Goal: Transaction & Acquisition: Purchase product/service

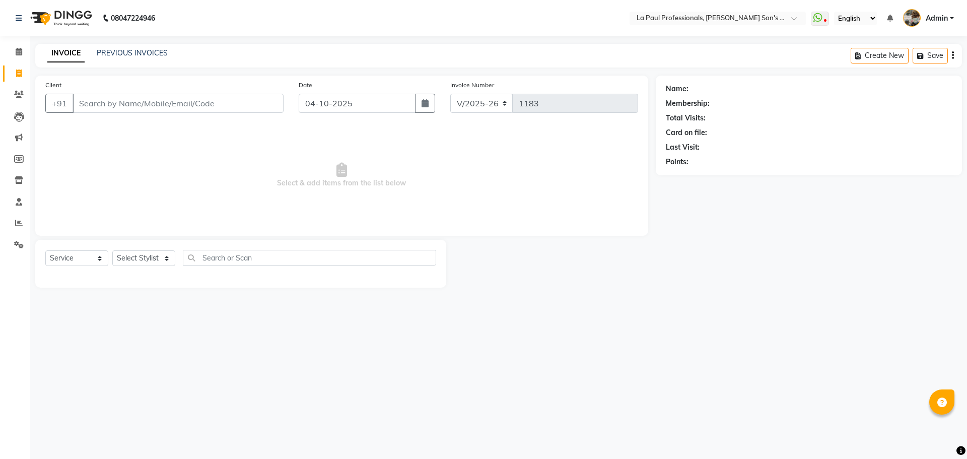
select select "6271"
select select "service"
click at [167, 259] on select "Select Stylist APAM [PERSON_NAME] PRIYA [PERSON_NAME] SASA [PERSON_NAME]" at bounding box center [143, 258] width 63 height 16
select select "48214"
click at [112, 250] on select "Select Stylist APAM [PERSON_NAME] PRIYA [PERSON_NAME] SASA [PERSON_NAME]" at bounding box center [143, 258] width 63 height 16
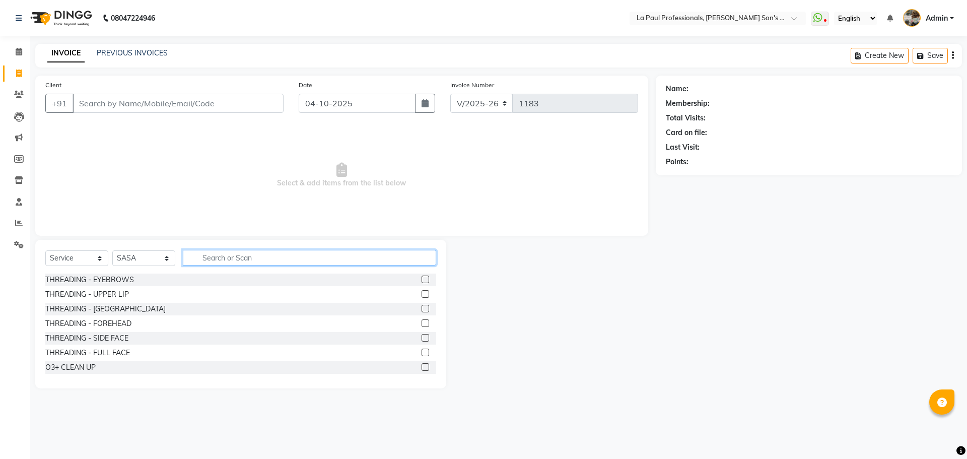
click at [217, 258] on input "text" at bounding box center [309, 258] width 253 height 16
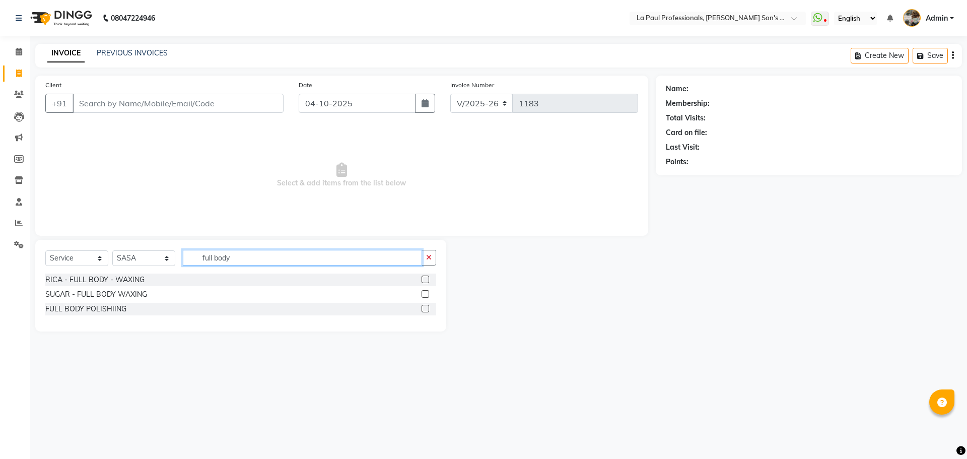
type input "full body"
click at [424, 278] on label at bounding box center [425, 279] width 8 height 8
click at [424, 278] on input "checkbox" at bounding box center [424, 279] width 7 height 7
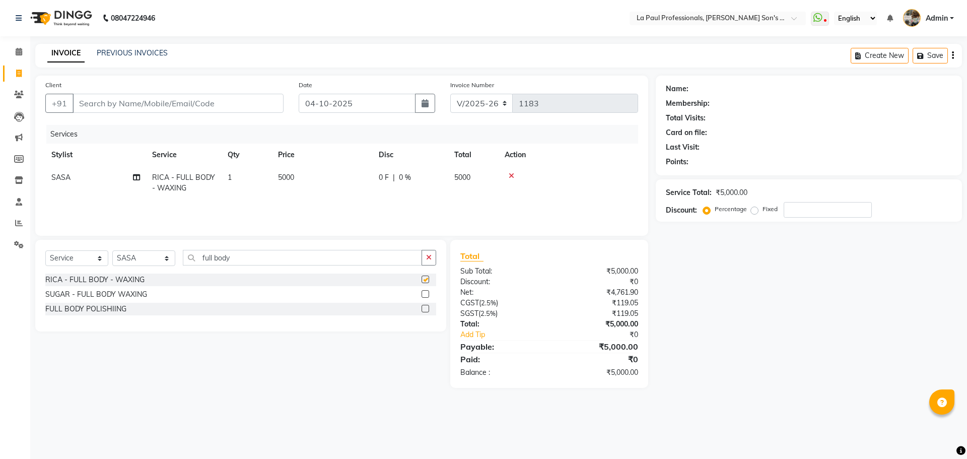
checkbox input "false"
click at [164, 104] on input "Client" at bounding box center [178, 103] width 211 height 19
click at [814, 212] on input "number" at bounding box center [828, 210] width 88 height 16
type input "15"
click at [136, 103] on input "Client" at bounding box center [178, 103] width 211 height 19
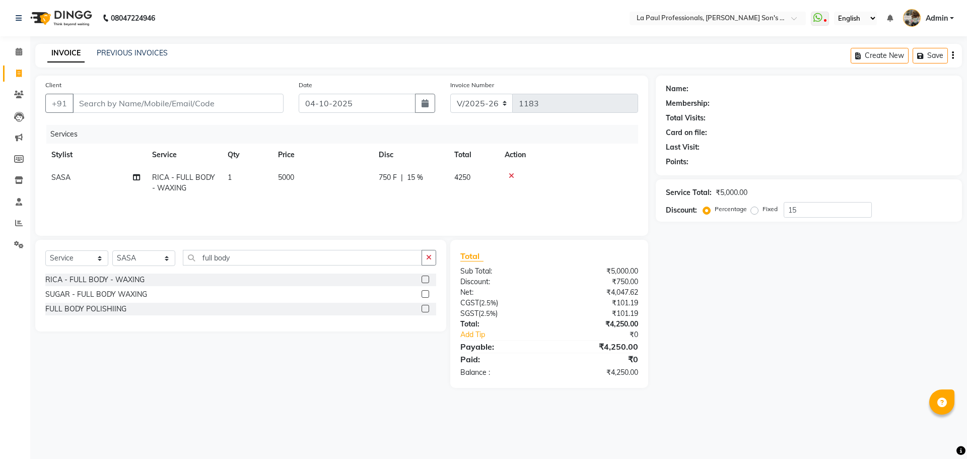
click at [512, 176] on icon at bounding box center [512, 175] width 6 height 7
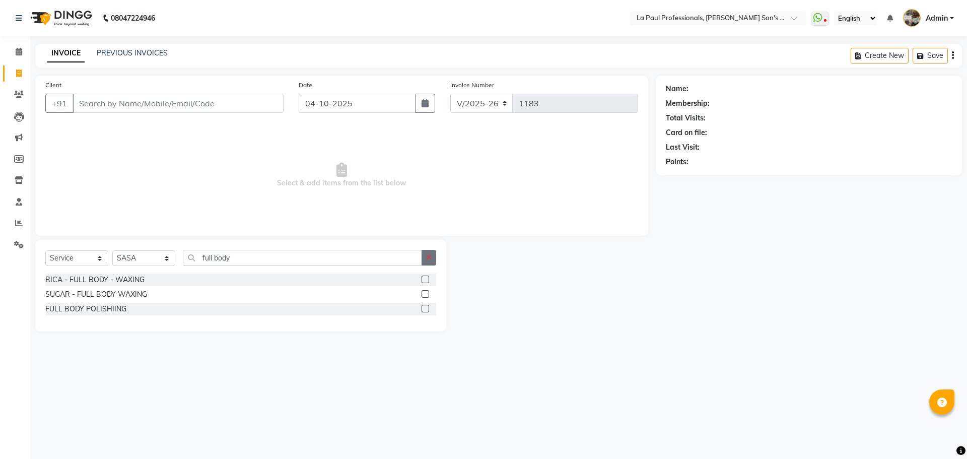
click at [430, 259] on icon "button" at bounding box center [429, 257] width 6 height 7
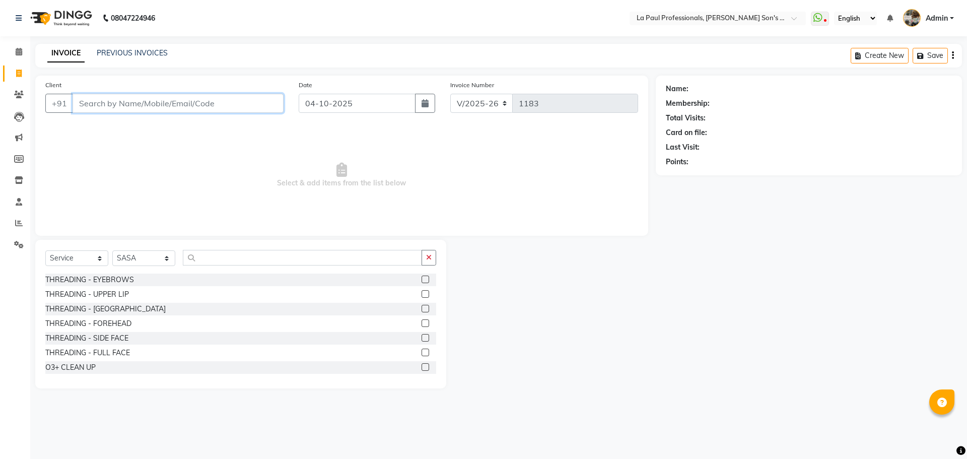
click at [217, 99] on input "Client" at bounding box center [178, 103] width 211 height 19
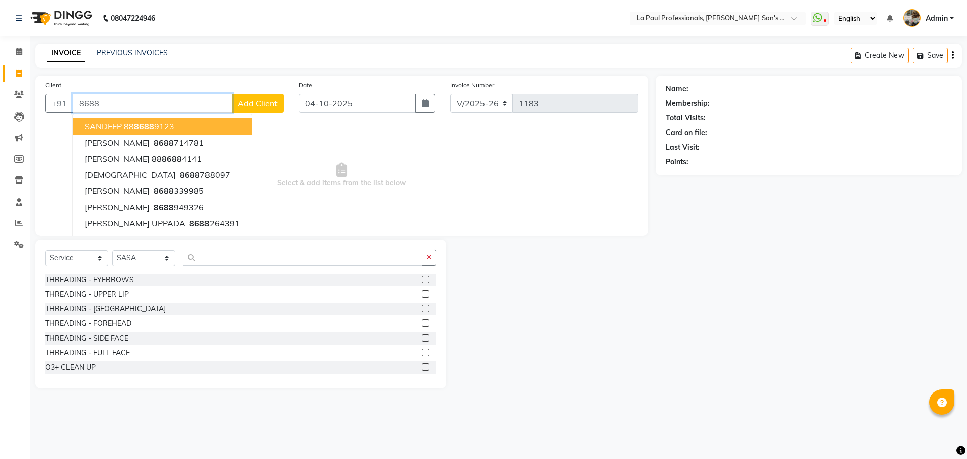
type input "8688"
drag, startPoint x: 763, startPoint y: 404, endPoint x: 778, endPoint y: 411, distance: 16.0
click at [768, 407] on div "08047224946 Select Location × La Paul Professionals, Angel Urban Son's Residenc…" at bounding box center [483, 229] width 967 height 459
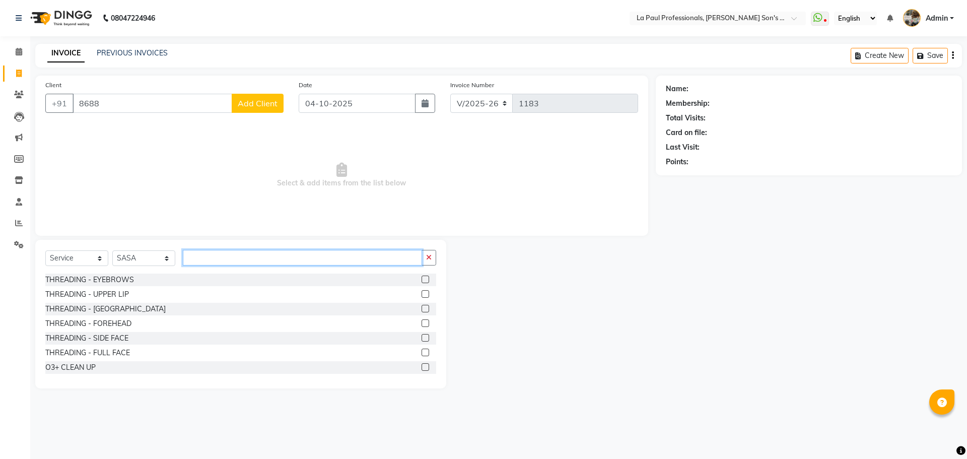
click at [348, 252] on input "text" at bounding box center [302, 258] width 239 height 16
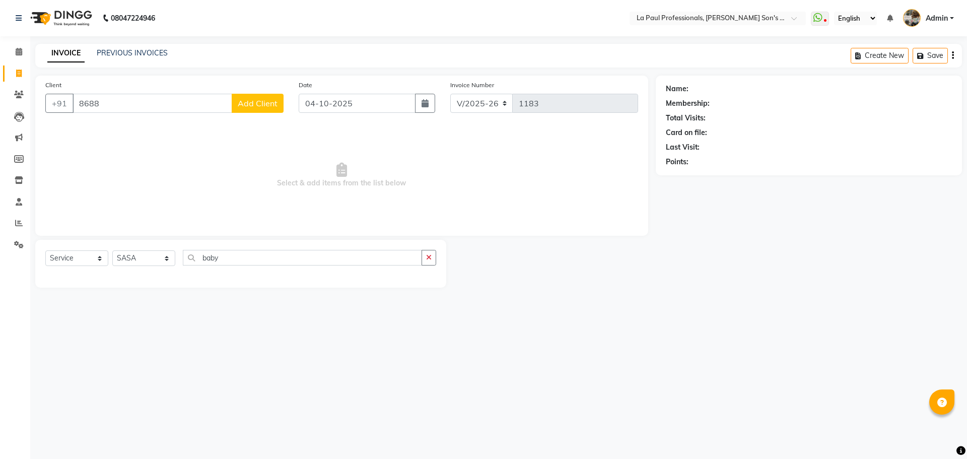
click at [332, 266] on div "Select Service Product Membership Package Voucher Prepaid Gift Card Select Styl…" at bounding box center [240, 262] width 391 height 24
click at [330, 253] on input "baby" at bounding box center [302, 258] width 239 height 16
type input "b"
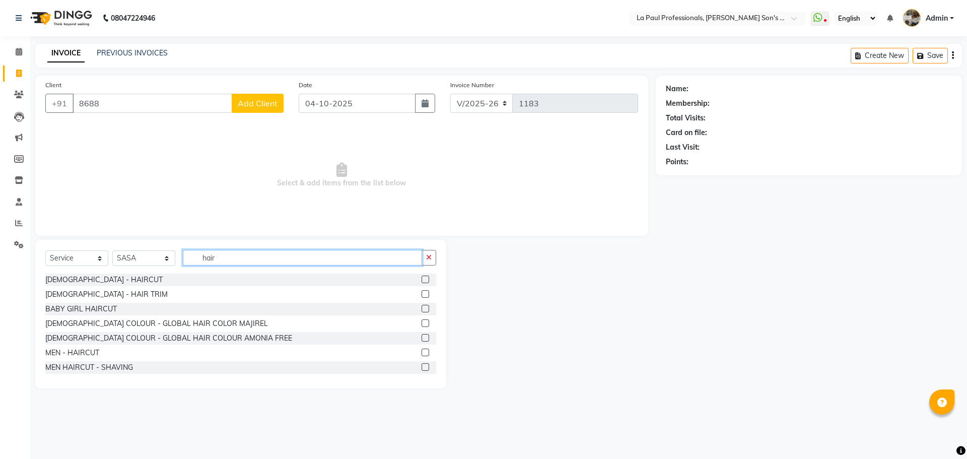
type input "hair"
click at [421, 308] on label at bounding box center [425, 309] width 8 height 8
click at [421, 308] on input "checkbox" at bounding box center [424, 309] width 7 height 7
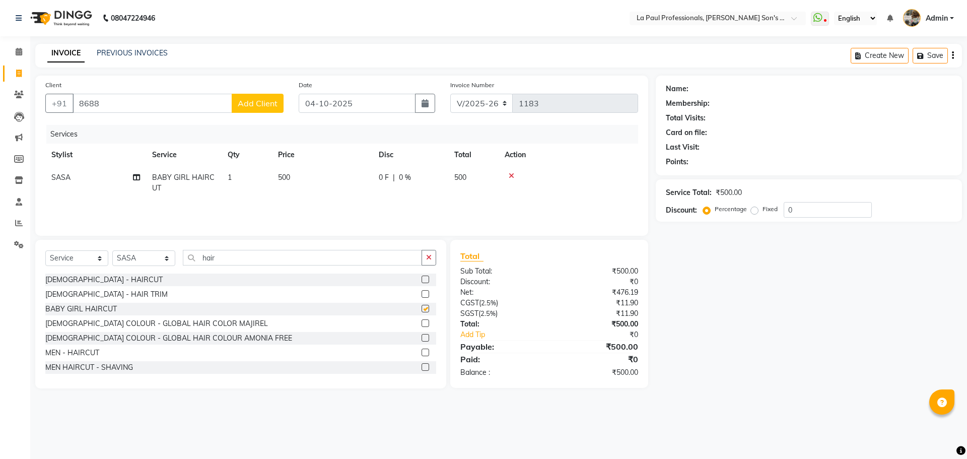
checkbox input "false"
click at [296, 174] on td "500" at bounding box center [322, 182] width 101 height 33
select select "48214"
click at [373, 170] on td "500" at bounding box center [369, 185] width 101 height 38
click at [369, 178] on input "500" at bounding box center [369, 180] width 89 height 16
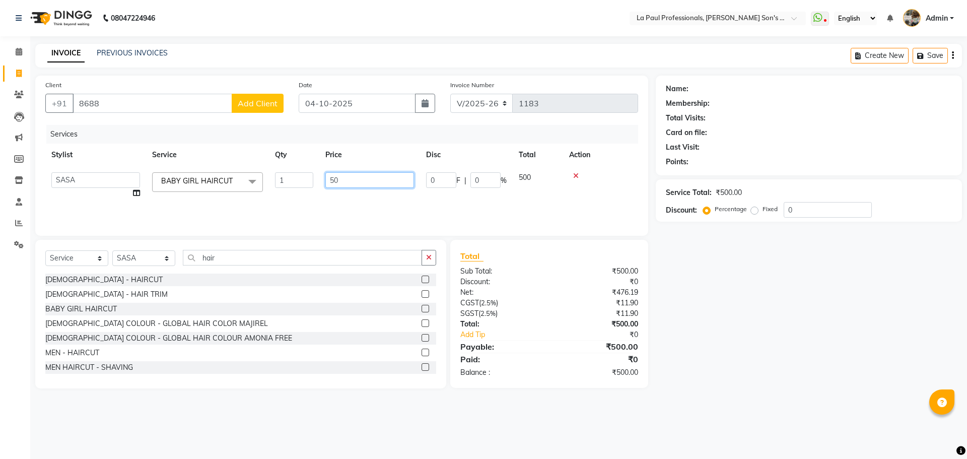
type input "5"
type input "400"
click at [530, 179] on tr "SASA BABY GIRL HAIRCUT 1 400 0 F | 0 % 400" at bounding box center [341, 182] width 593 height 33
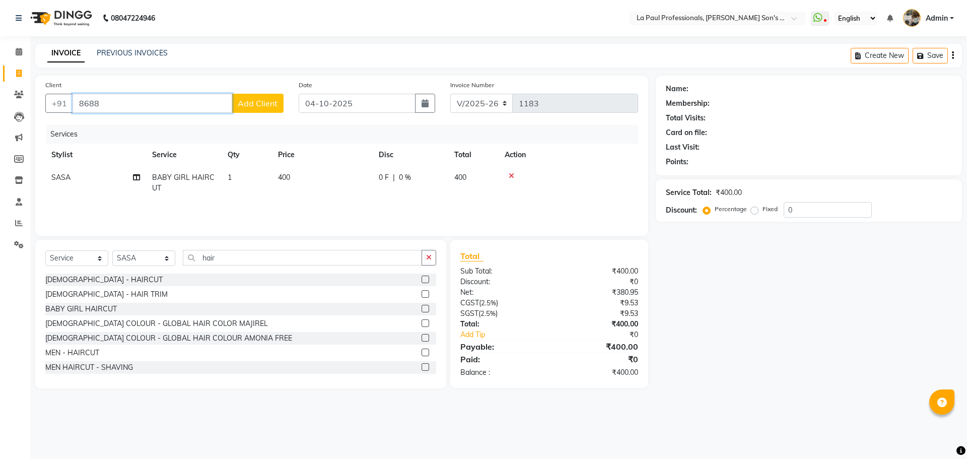
click at [99, 105] on input "8688" at bounding box center [153, 103] width 160 height 19
type input "8688788096"
click at [270, 102] on span "Add Client" at bounding box center [258, 103] width 40 height 10
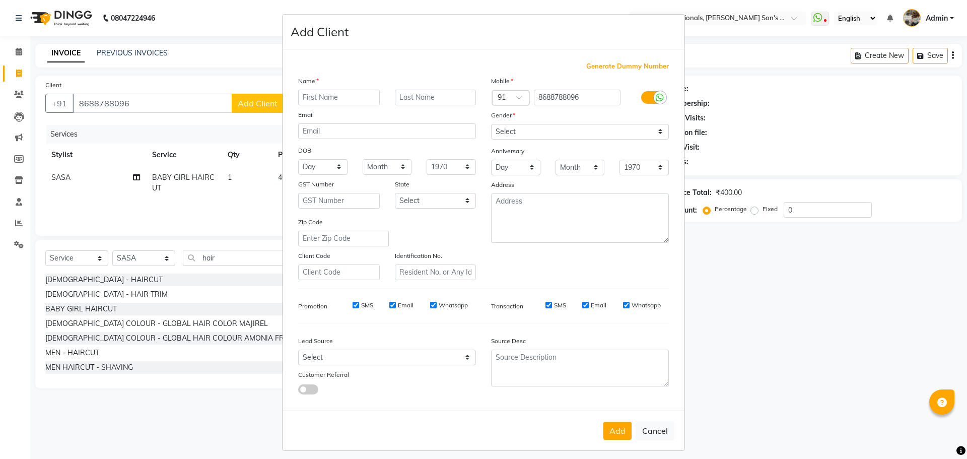
click at [370, 97] on input "text" at bounding box center [339, 98] width 82 height 16
type input "shiva"
click at [455, 100] on input "text" at bounding box center [436, 98] width 82 height 16
type input "."
click at [589, 128] on select "Select Male Female Other Prefer Not To Say" at bounding box center [580, 132] width 178 height 16
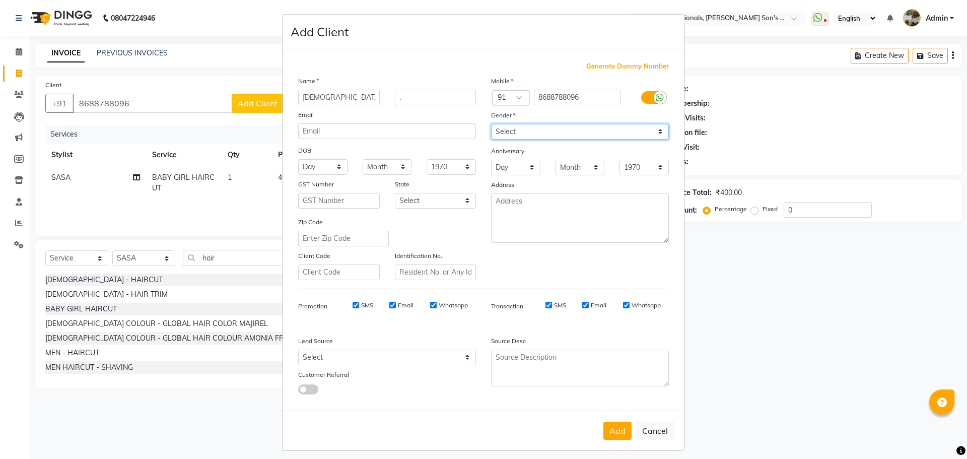
select select "male"
click at [491, 124] on select "Select Male Female Other Prefer Not To Say" at bounding box center [580, 132] width 178 height 16
click at [612, 429] on button "Add" at bounding box center [617, 430] width 28 height 18
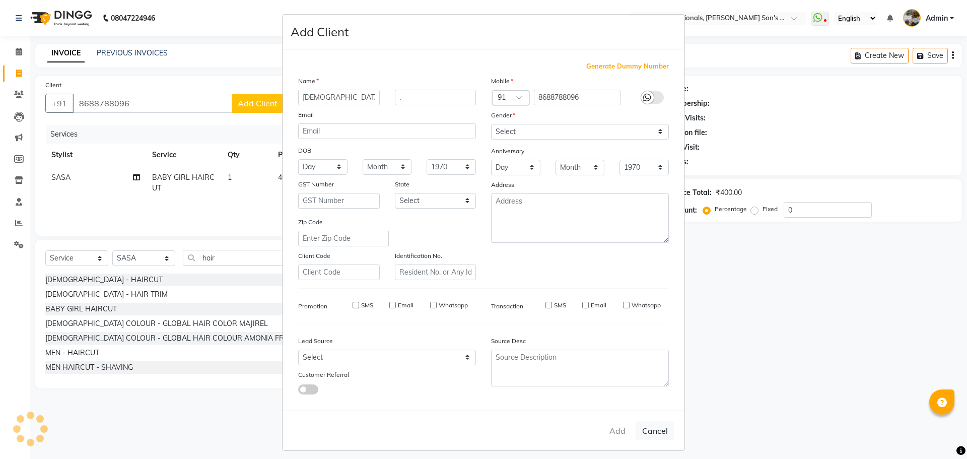
select select
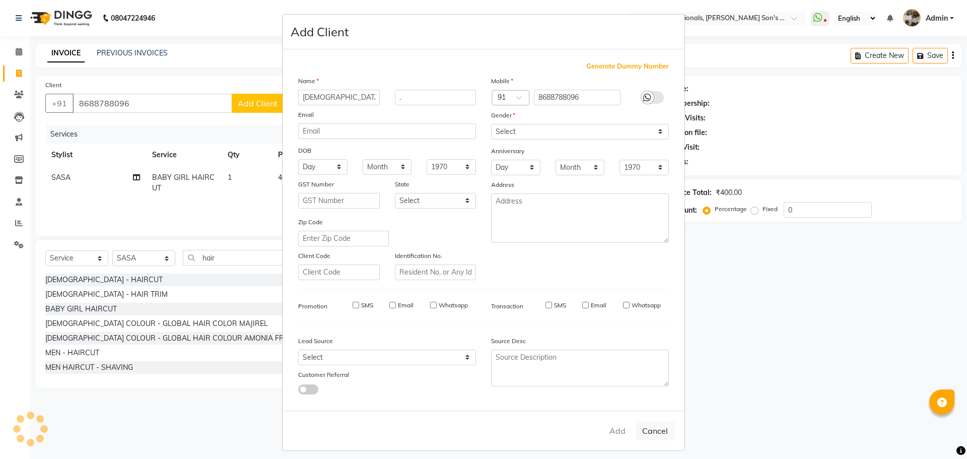
select select
checkbox input "false"
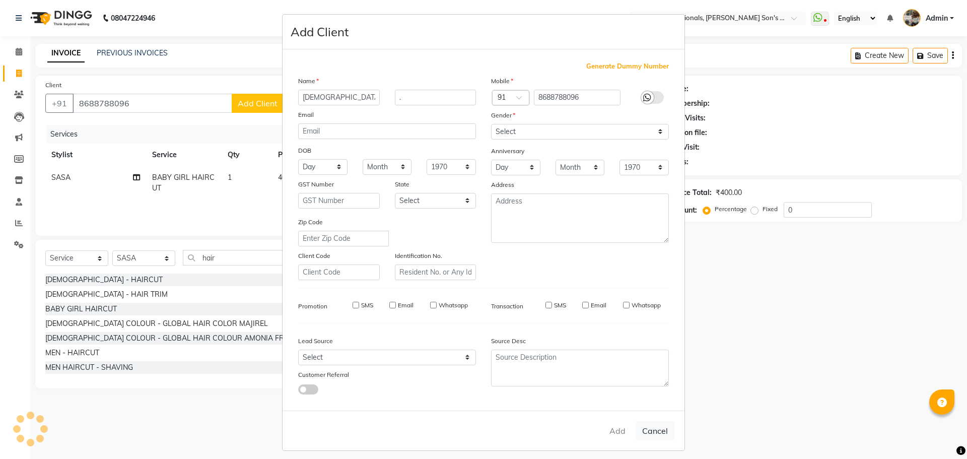
checkbox input "false"
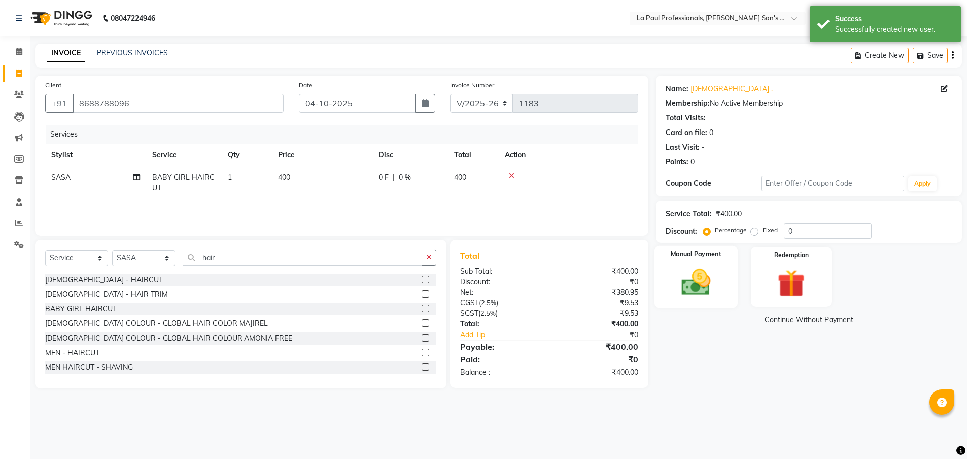
click at [687, 288] on img at bounding box center [695, 281] width 47 height 33
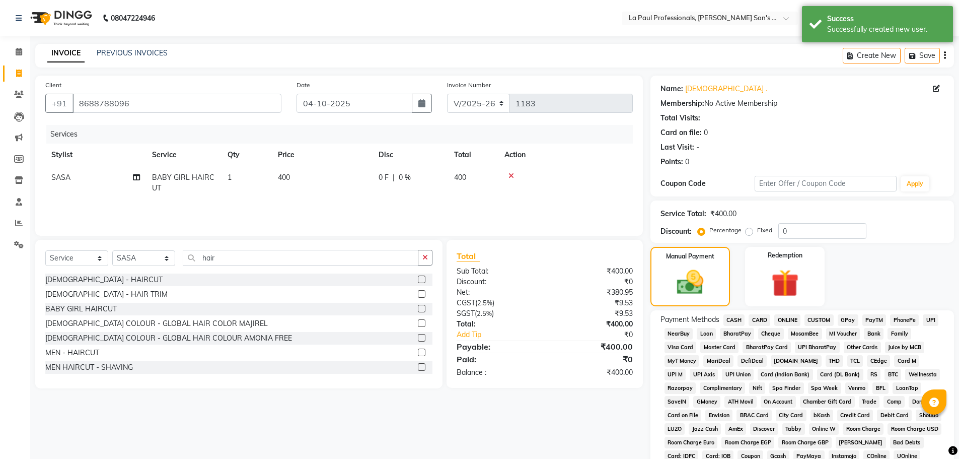
click at [787, 317] on span "ONLINE" at bounding box center [787, 320] width 26 height 12
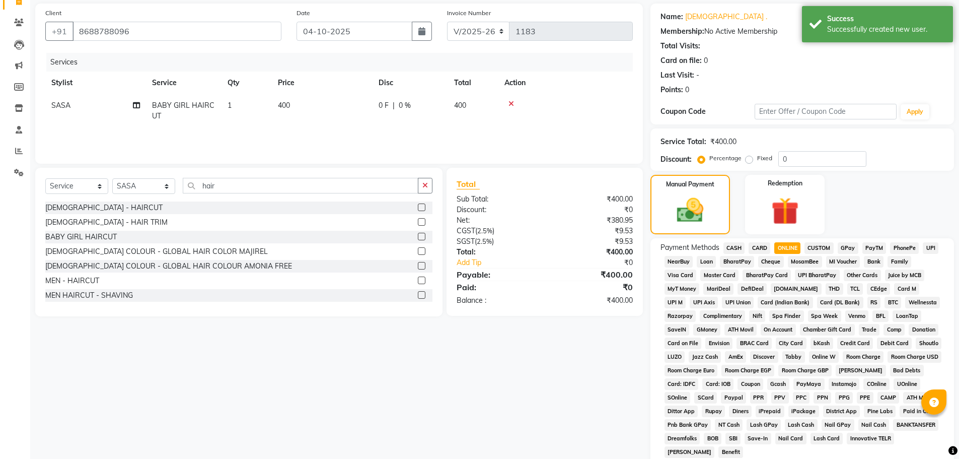
scroll to position [151, 0]
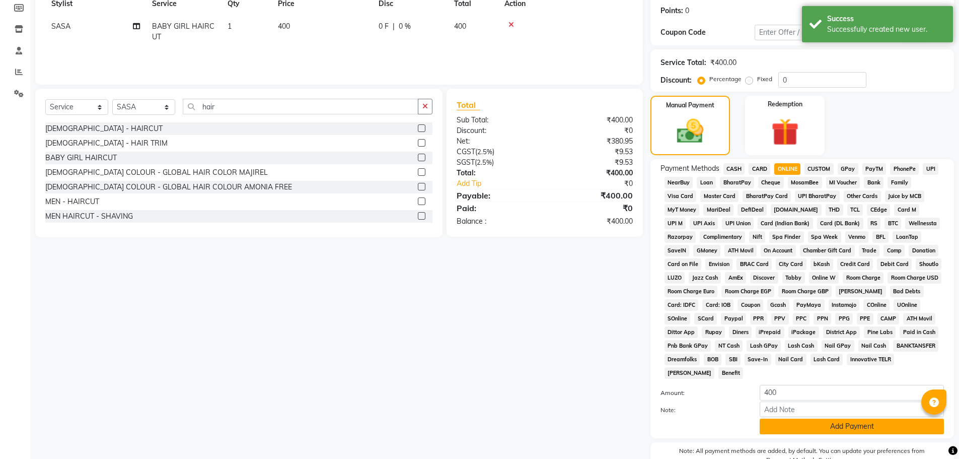
click at [857, 429] on button "Add Payment" at bounding box center [852, 426] width 184 height 16
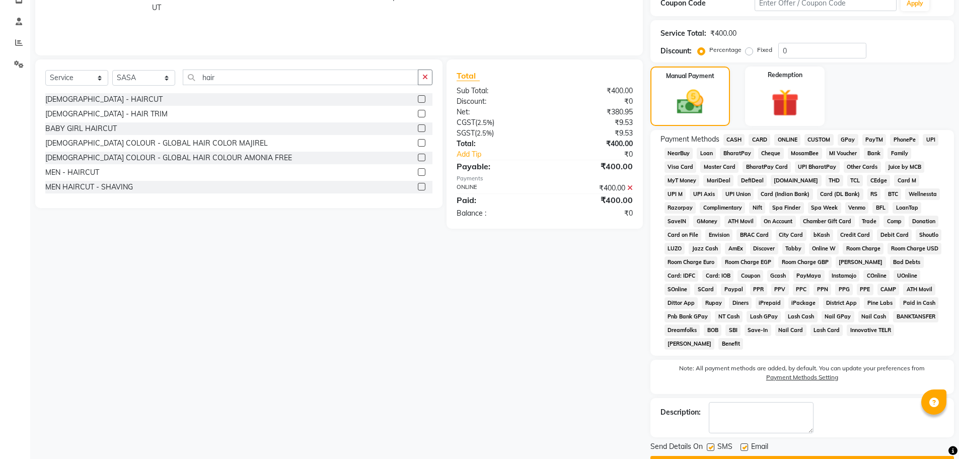
scroll to position [208, 0]
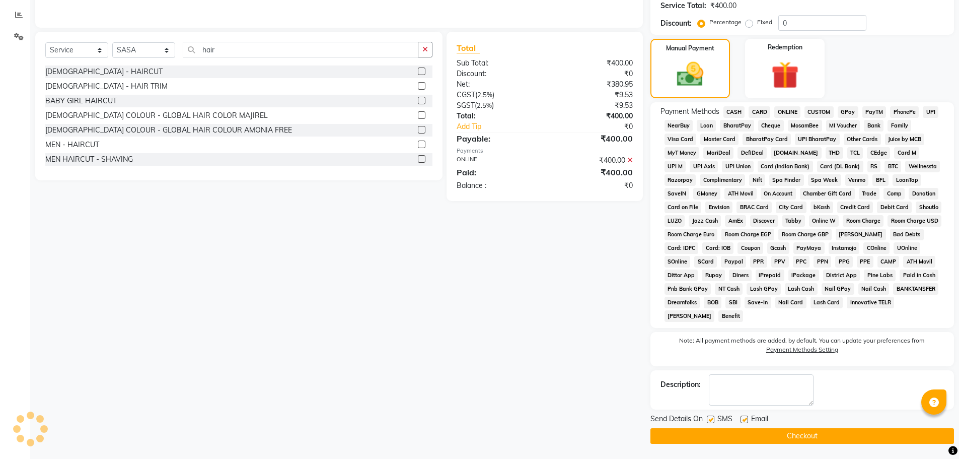
click at [837, 434] on button "Checkout" at bounding box center [803, 436] width 304 height 16
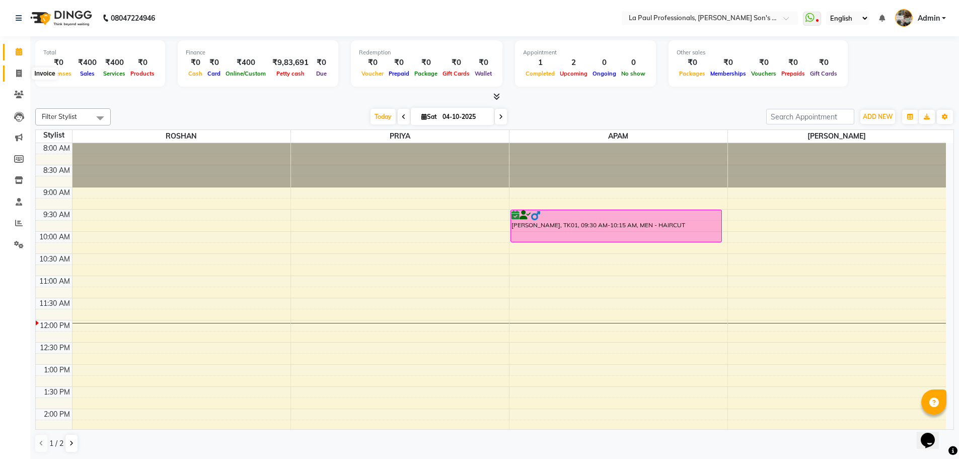
click at [22, 73] on span at bounding box center [19, 74] width 18 height 12
select select "service"
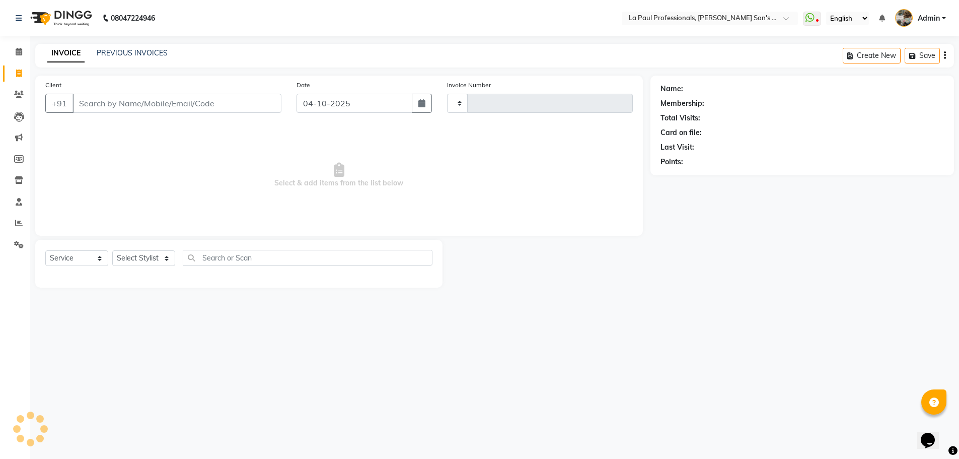
type input "1184"
select select "6271"
click at [139, 100] on input "Client" at bounding box center [178, 103] width 211 height 19
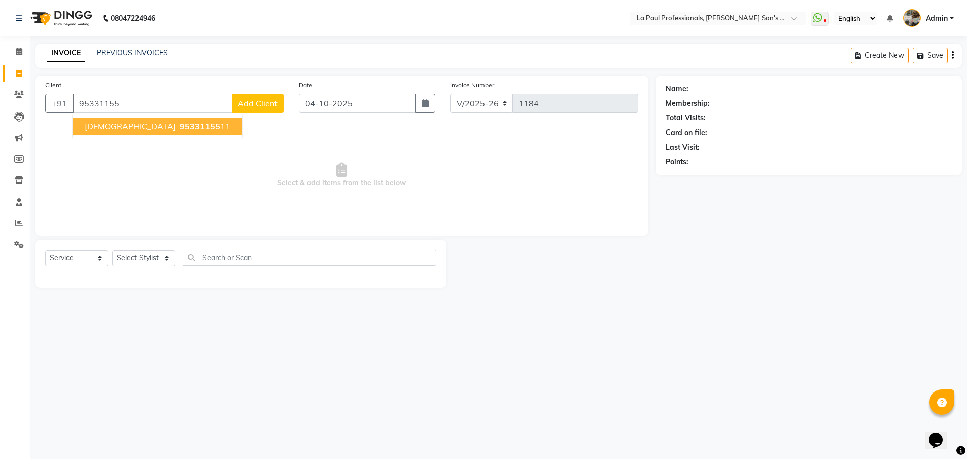
click at [180, 127] on span "95331155" at bounding box center [200, 126] width 40 height 10
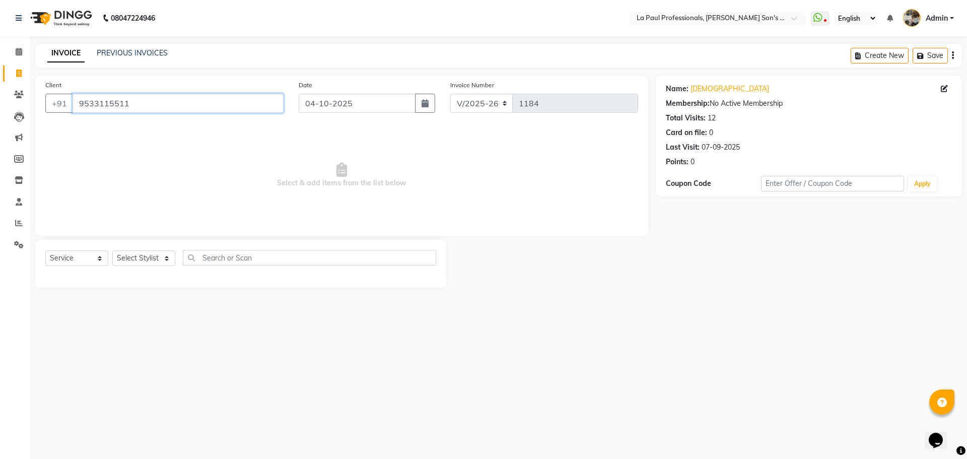
click at [172, 100] on input "9533115511" at bounding box center [178, 103] width 211 height 19
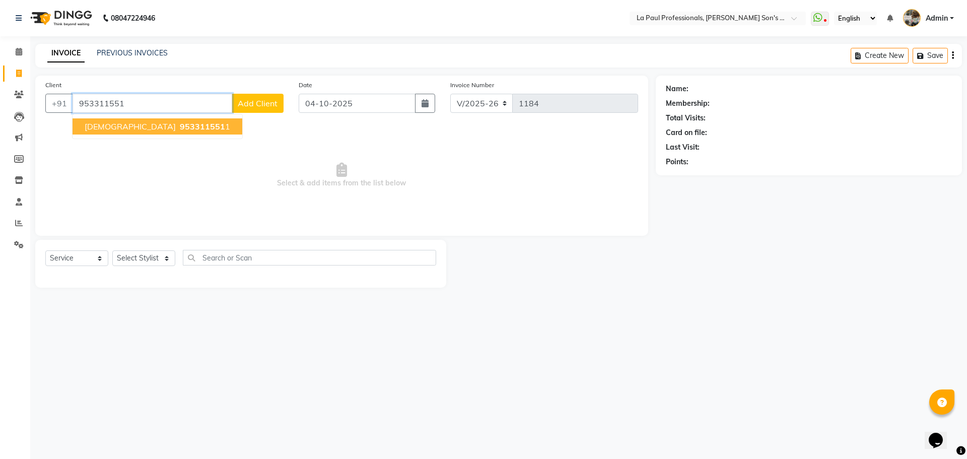
type input "953311551"
click at [249, 109] on button "Add Client" at bounding box center [258, 103] width 52 height 19
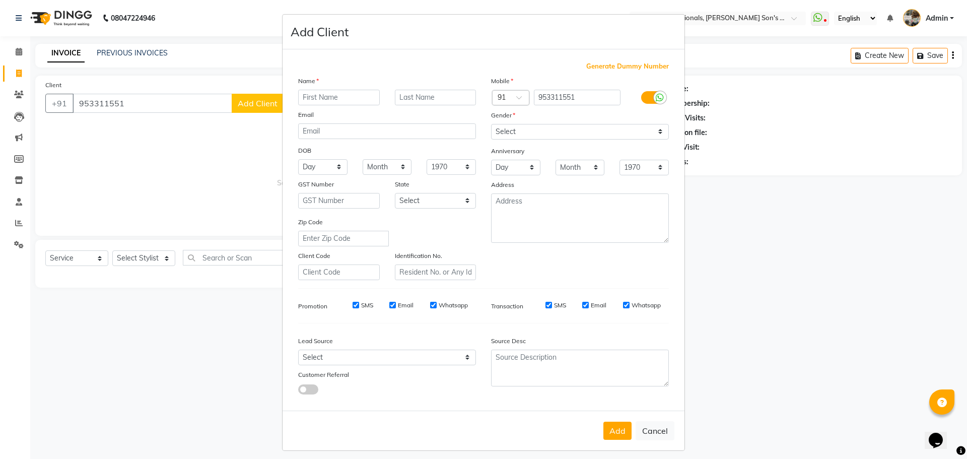
click at [355, 97] on input "text" at bounding box center [339, 98] width 82 height 16
type input "shi"
click at [659, 432] on button "Cancel" at bounding box center [655, 430] width 39 height 19
select select
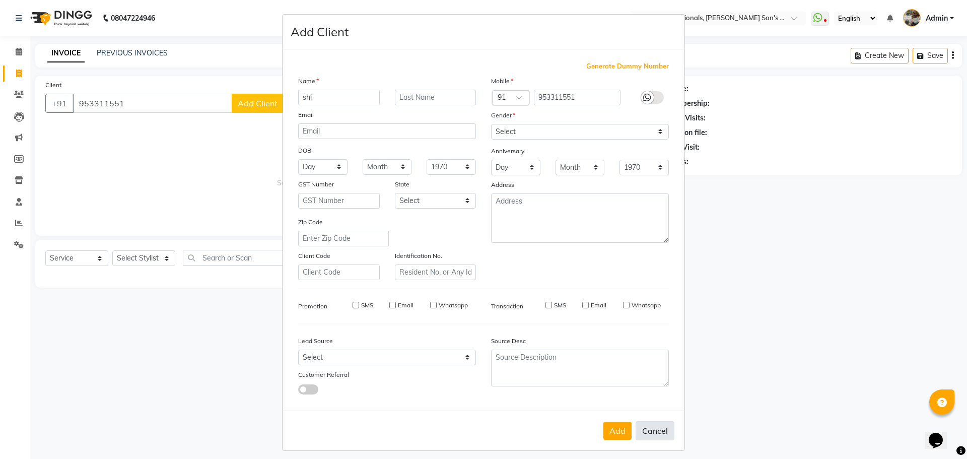
select select
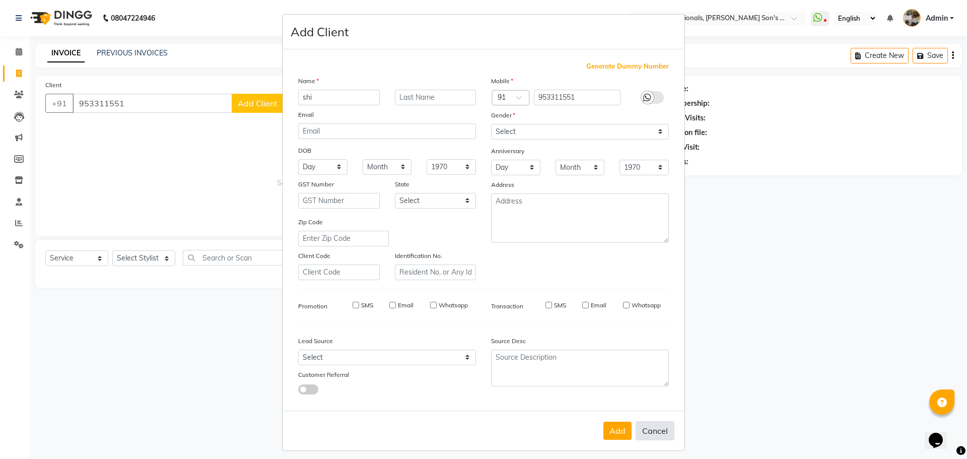
checkbox input "false"
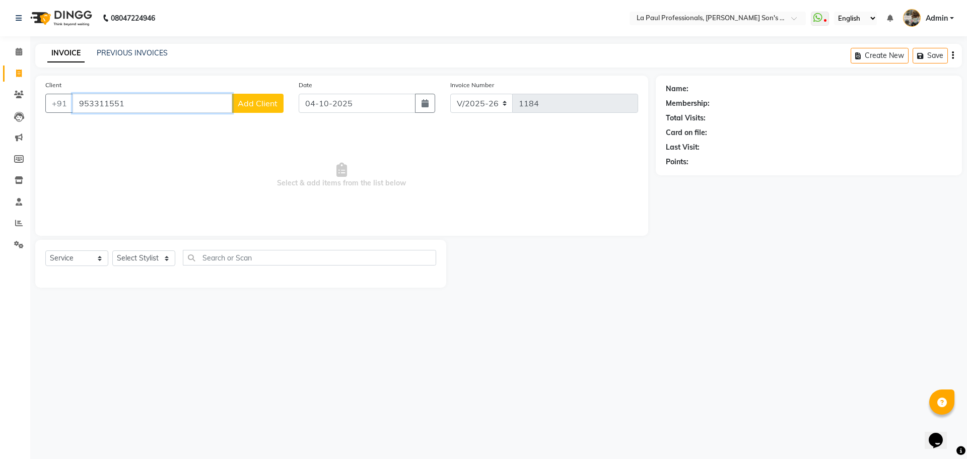
click at [136, 101] on input "953311551" at bounding box center [153, 103] width 160 height 19
type input "9533115511"
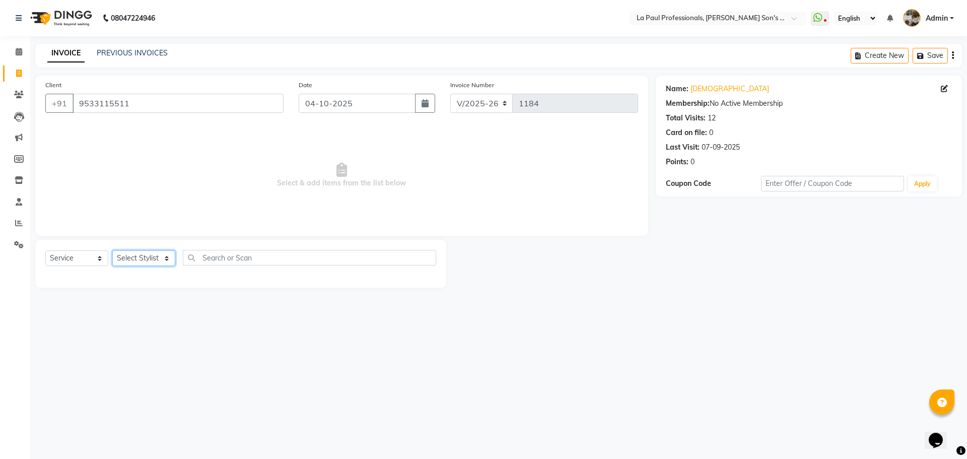
click at [129, 256] on select "Select Stylist APAM [PERSON_NAME] PRIYA [PERSON_NAME] SASA [PERSON_NAME]" at bounding box center [143, 258] width 63 height 16
select select "46925"
click at [112, 250] on select "Select Stylist APAM [PERSON_NAME] PRIYA [PERSON_NAME] SASA [PERSON_NAME]" at bounding box center [143, 258] width 63 height 16
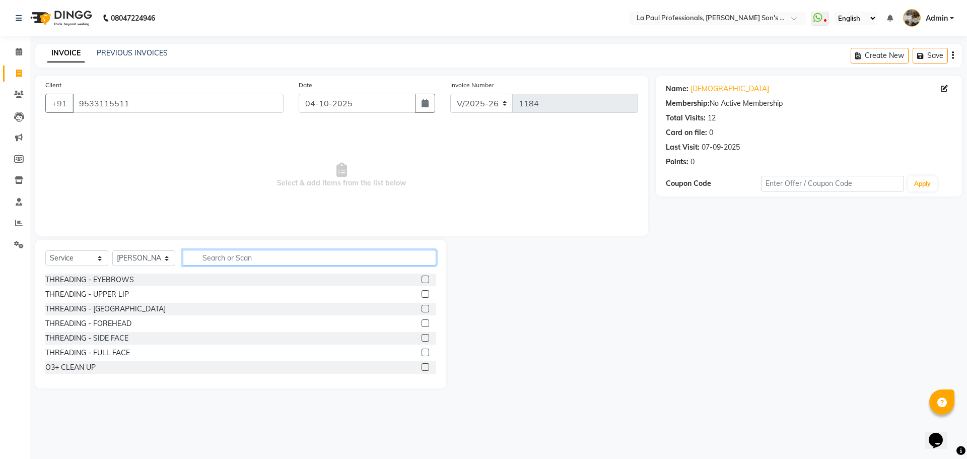
click at [266, 256] on input "text" at bounding box center [309, 258] width 253 height 16
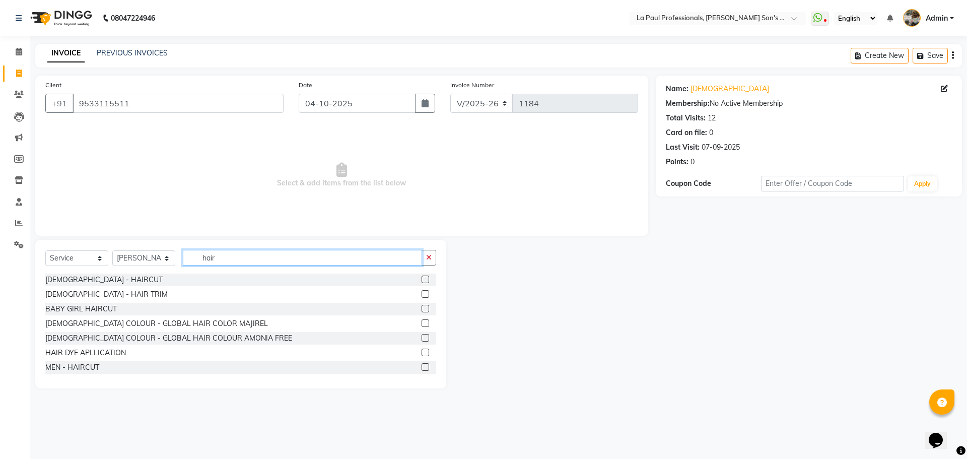
type input "hair"
click at [421, 364] on label at bounding box center [425, 367] width 8 height 8
click at [421, 364] on input "checkbox" at bounding box center [424, 367] width 7 height 7
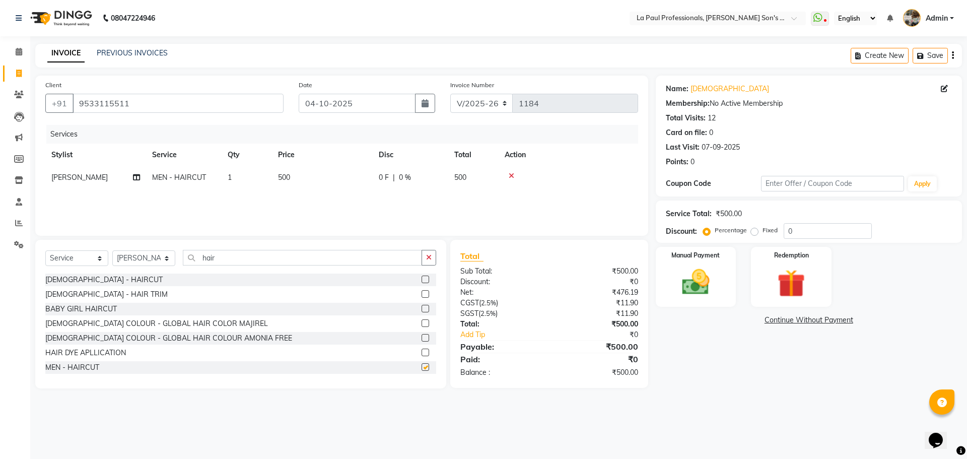
checkbox input "false"
click at [690, 287] on img at bounding box center [695, 281] width 47 height 33
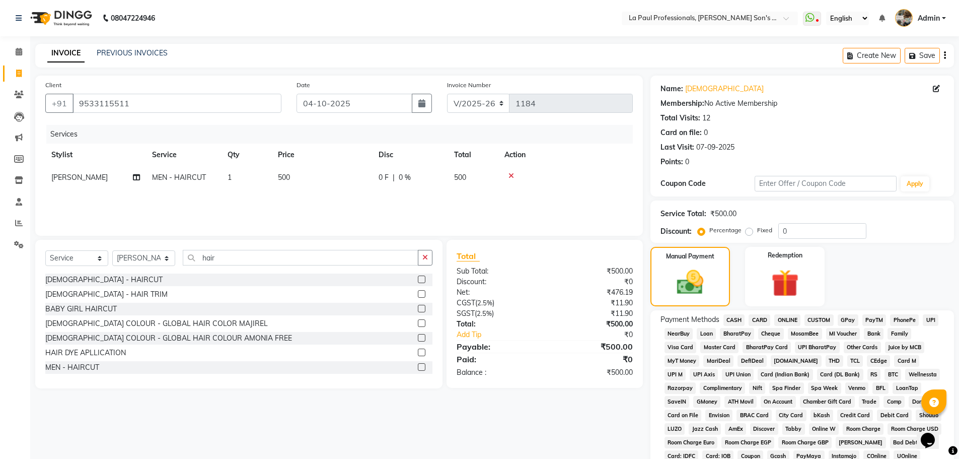
click at [728, 320] on span "CASH" at bounding box center [735, 320] width 22 height 12
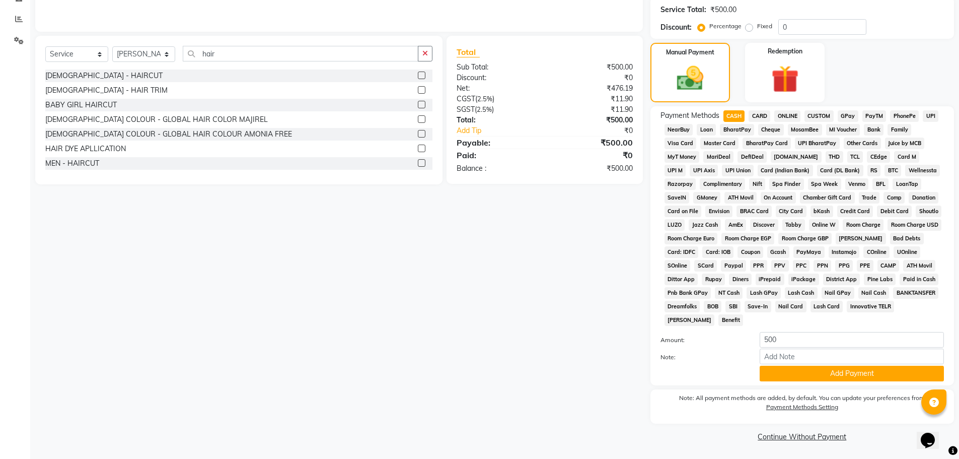
scroll to position [204, 0]
click at [856, 374] on button "Add Payment" at bounding box center [852, 373] width 184 height 16
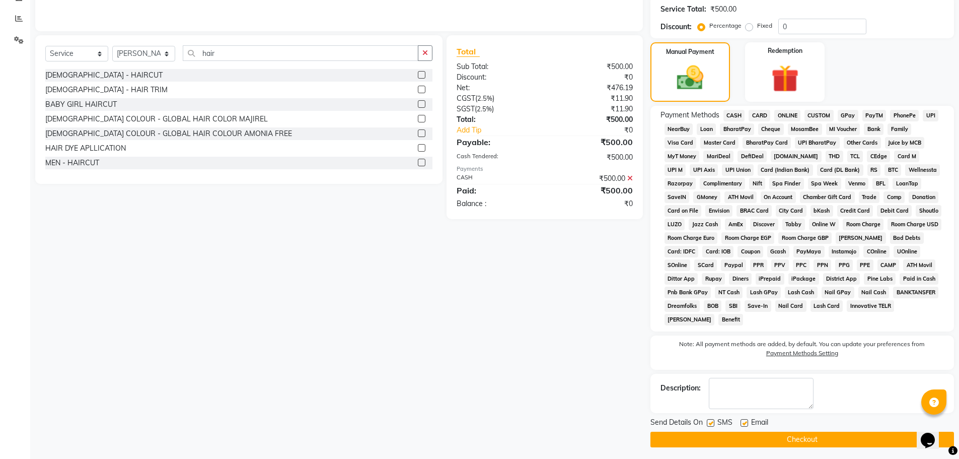
click at [833, 440] on button "Checkout" at bounding box center [803, 440] width 304 height 16
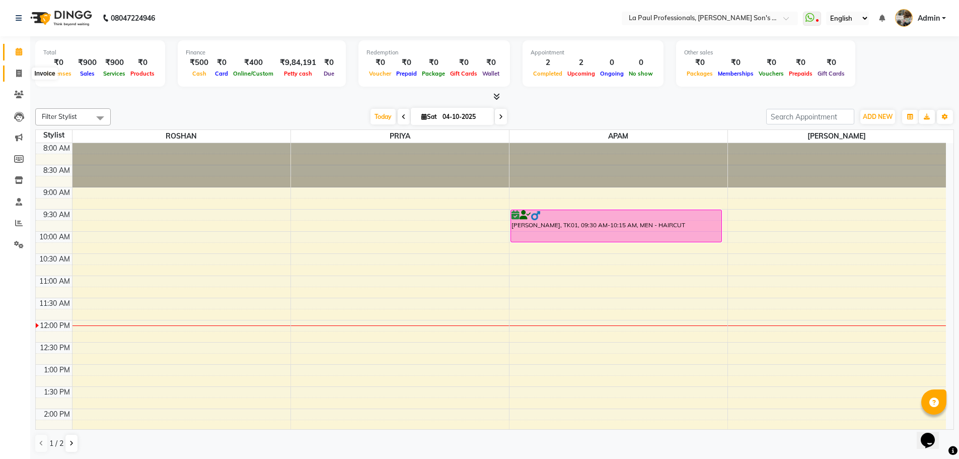
click at [21, 74] on icon at bounding box center [19, 73] width 6 height 8
select select "6271"
select select "service"
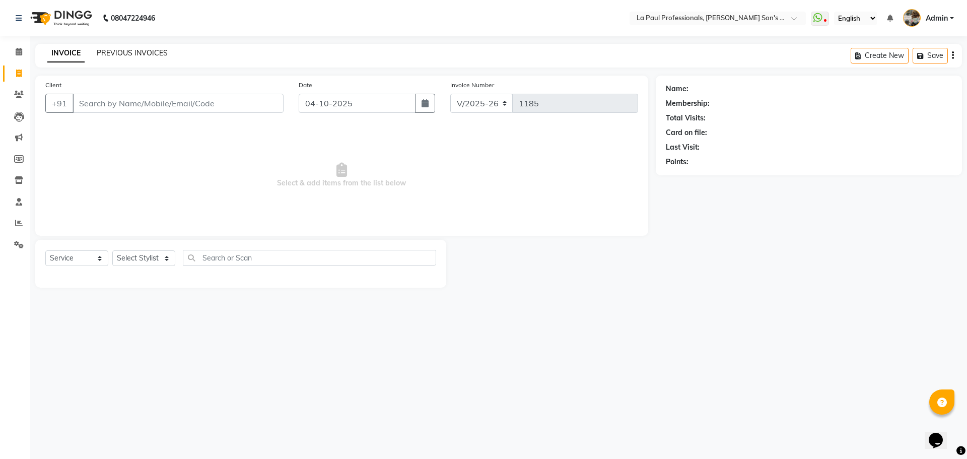
click at [126, 54] on link "PREVIOUS INVOICES" at bounding box center [132, 52] width 71 height 9
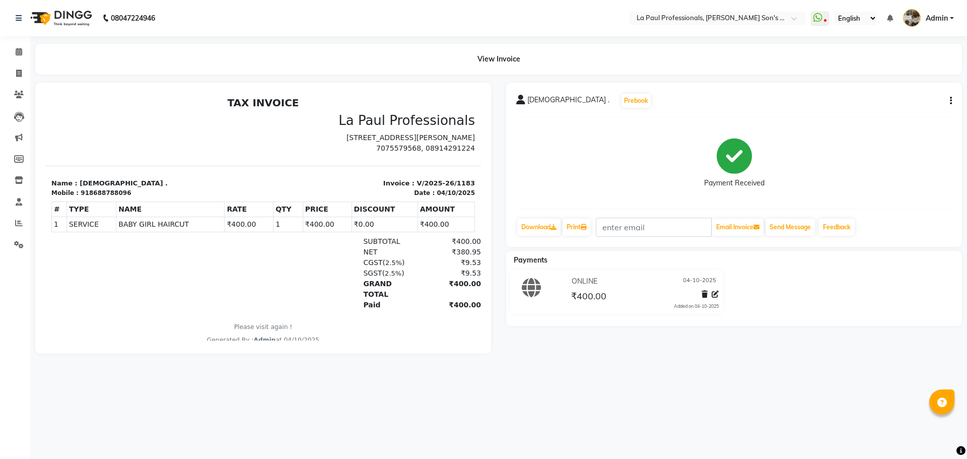
select select "service"
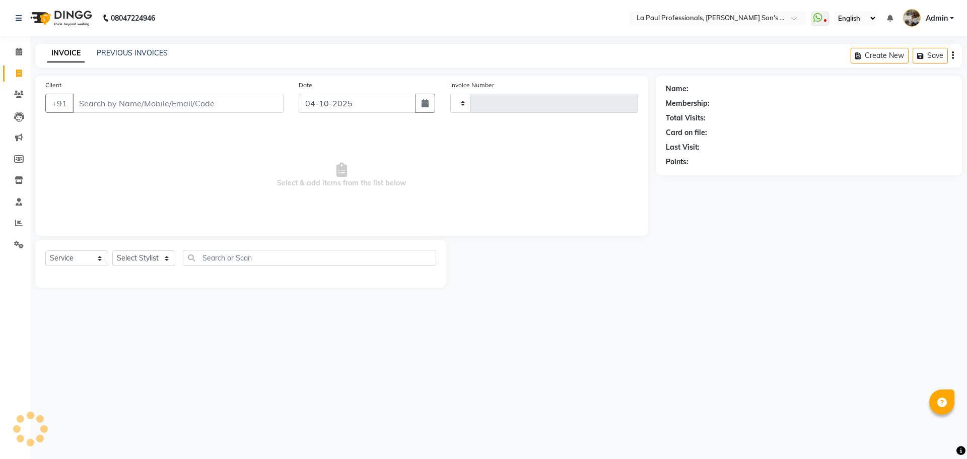
type input "1185"
select select "6271"
click at [129, 260] on select "Select Stylist APAM IVA GAGAN PRIYA ROSHAN SANJU SASA SONU" at bounding box center [143, 258] width 63 height 16
select select "48213"
click at [112, 250] on select "Select Stylist APAM [PERSON_NAME] PRIYA [PERSON_NAME] SASA [PERSON_NAME]" at bounding box center [143, 258] width 63 height 16
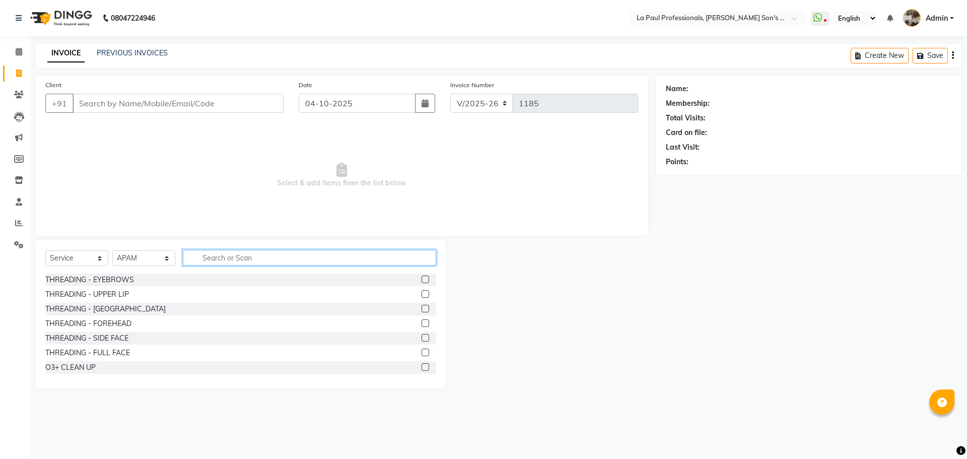
click at [219, 257] on input "text" at bounding box center [309, 258] width 253 height 16
click at [208, 259] on input "text" at bounding box center [309, 258] width 253 height 16
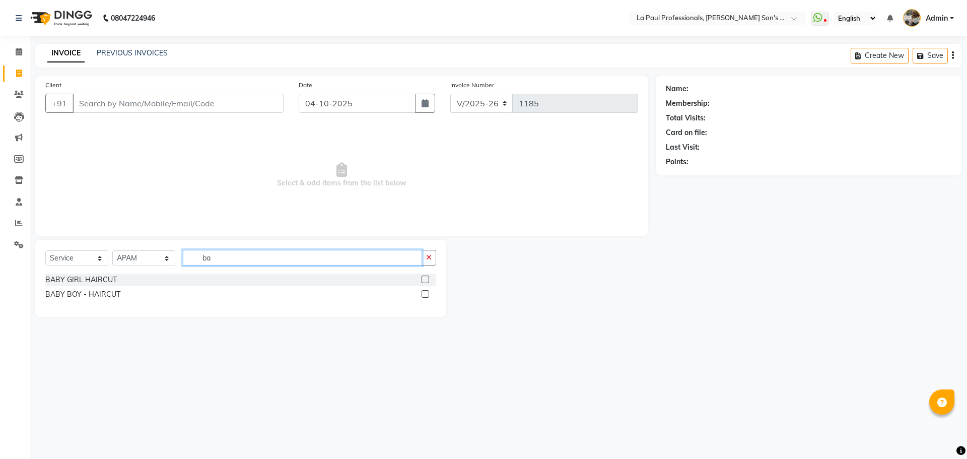
type input "b"
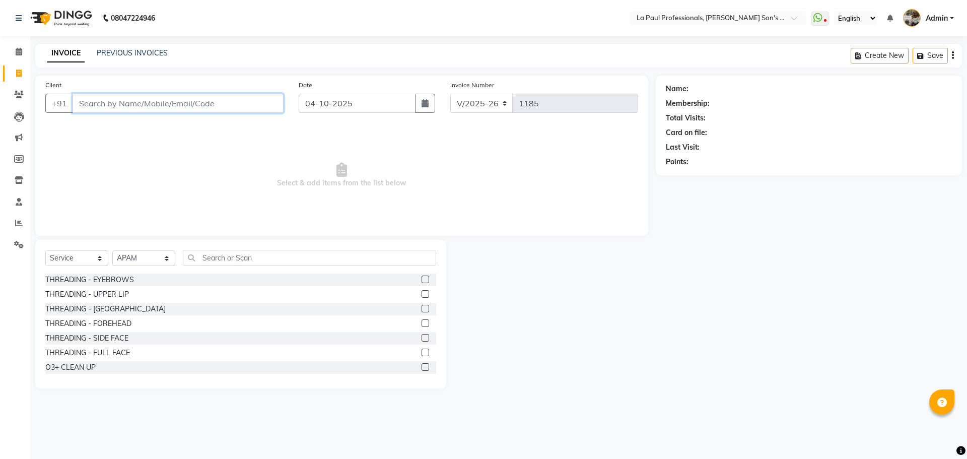
click at [171, 101] on input "Client" at bounding box center [178, 103] width 211 height 19
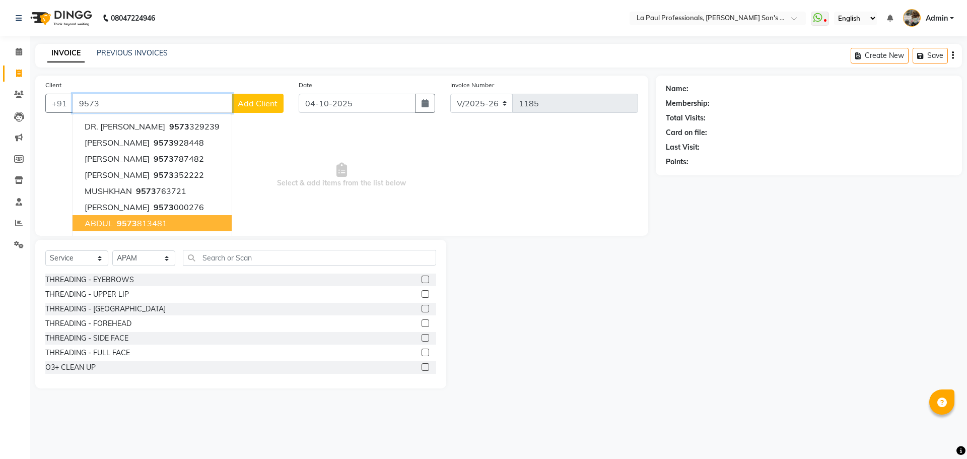
type input "9573"
click at [148, 258] on select "Select Stylist APAM [PERSON_NAME] PRIYA [PERSON_NAME] SASA [PERSON_NAME]" at bounding box center [143, 258] width 63 height 16
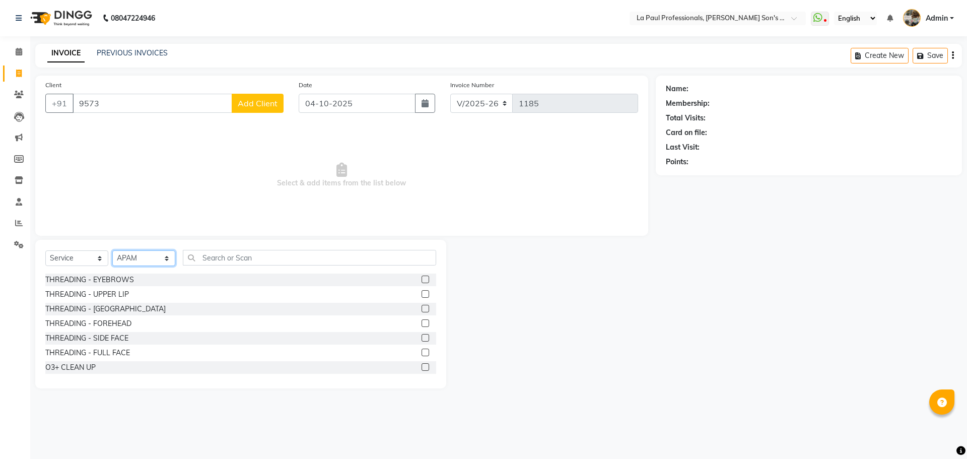
select select "48214"
click at [112, 250] on select "Select Stylist APAM [PERSON_NAME] PRIYA [PERSON_NAME] SASA [PERSON_NAME]" at bounding box center [143, 258] width 63 height 16
click at [421, 279] on label at bounding box center [425, 279] width 8 height 8
click at [421, 279] on input "checkbox" at bounding box center [424, 279] width 7 height 7
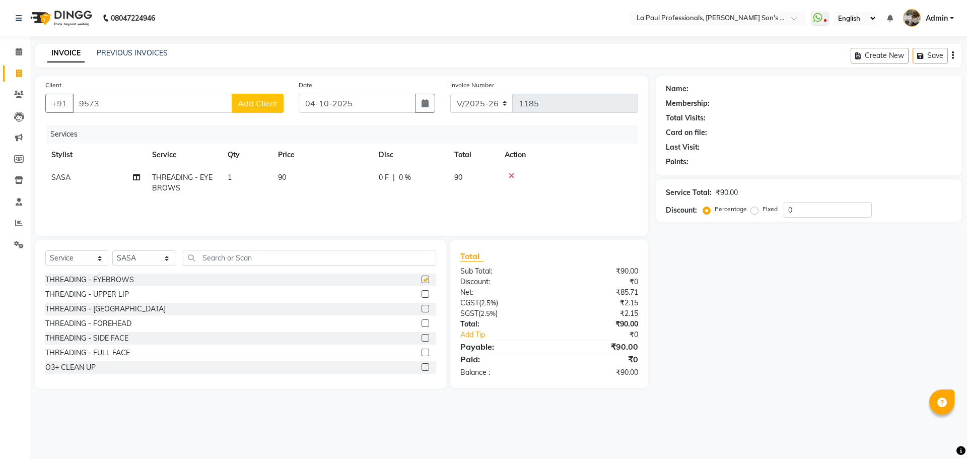
checkbox input "false"
click at [153, 259] on select "Select Stylist APAM [PERSON_NAME] PRIYA [PERSON_NAME] SASA [PERSON_NAME]" at bounding box center [143, 258] width 63 height 16
select select "48213"
click at [112, 250] on select "Select Stylist APAM [PERSON_NAME] PRIYA [PERSON_NAME] SASA [PERSON_NAME]" at bounding box center [143, 258] width 63 height 16
click at [296, 258] on input "text" at bounding box center [309, 258] width 253 height 16
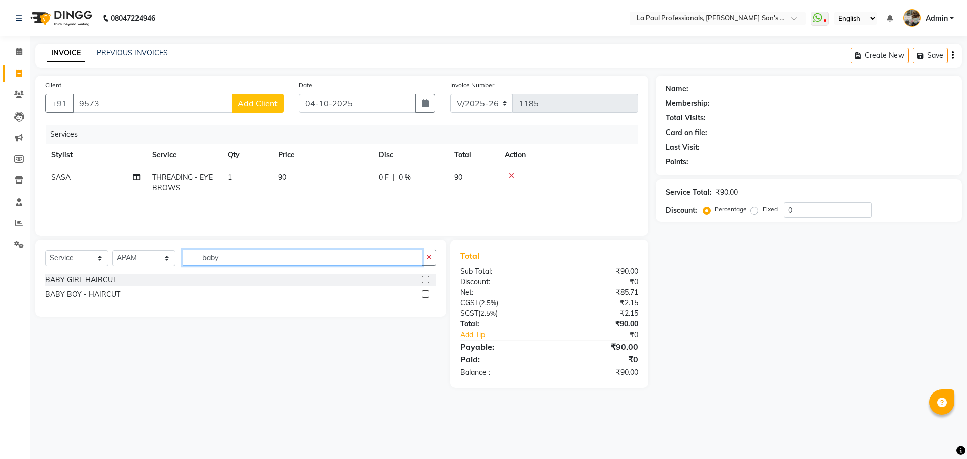
type input "baby"
click at [425, 280] on label at bounding box center [425, 279] width 8 height 8
click at [425, 280] on input "checkbox" at bounding box center [424, 279] width 7 height 7
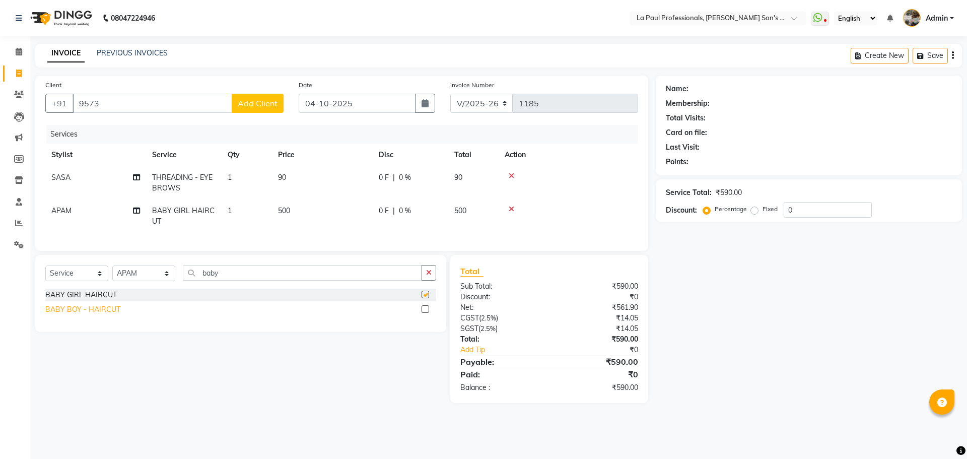
checkbox input "false"
click at [143, 281] on select "Select Stylist APAM [PERSON_NAME] PRIYA [PERSON_NAME] SASA [PERSON_NAME]" at bounding box center [143, 273] width 63 height 16
select select "46926"
click at [112, 273] on select "Select Stylist APAM [PERSON_NAME] PRIYA [PERSON_NAME] SASA [PERSON_NAME]" at bounding box center [143, 273] width 63 height 16
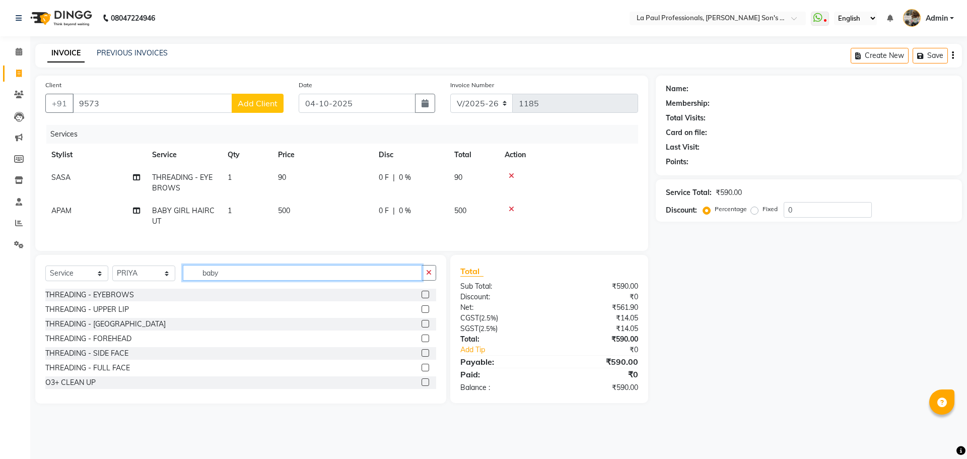
click at [250, 278] on input "baby" at bounding box center [302, 273] width 239 height 16
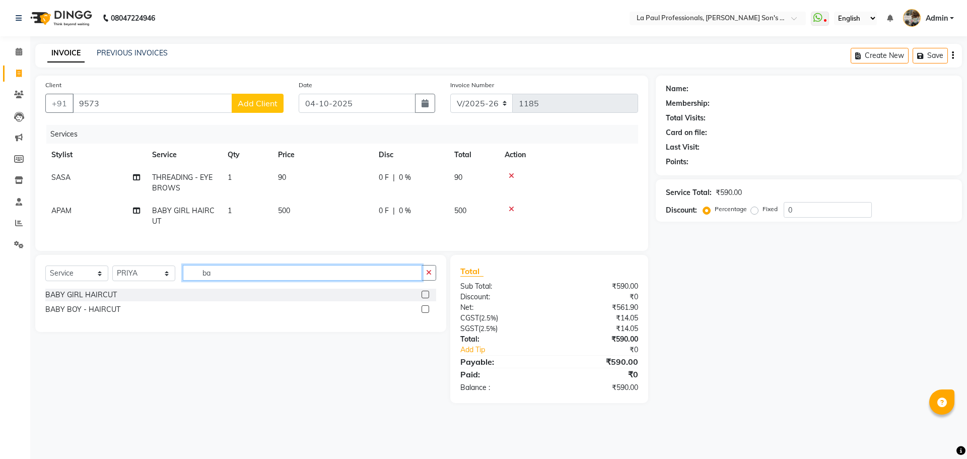
type input "b"
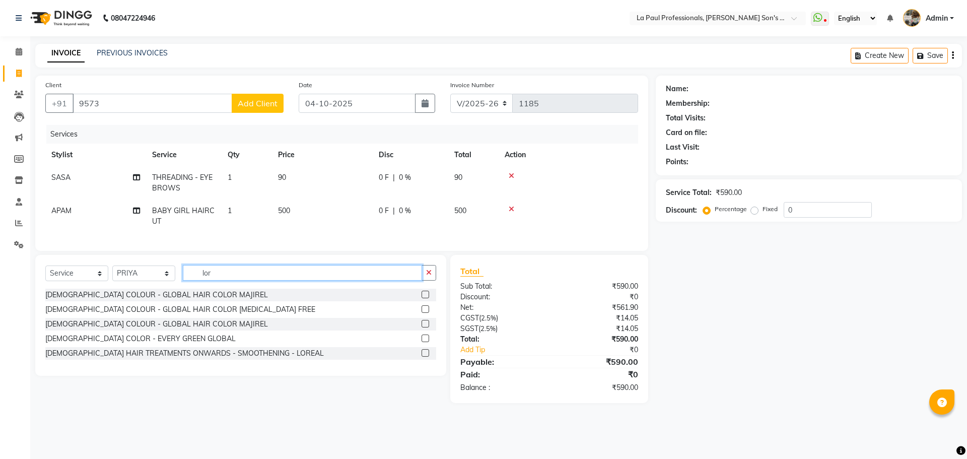
click at [277, 278] on input "lor" at bounding box center [302, 273] width 239 height 16
type input "l"
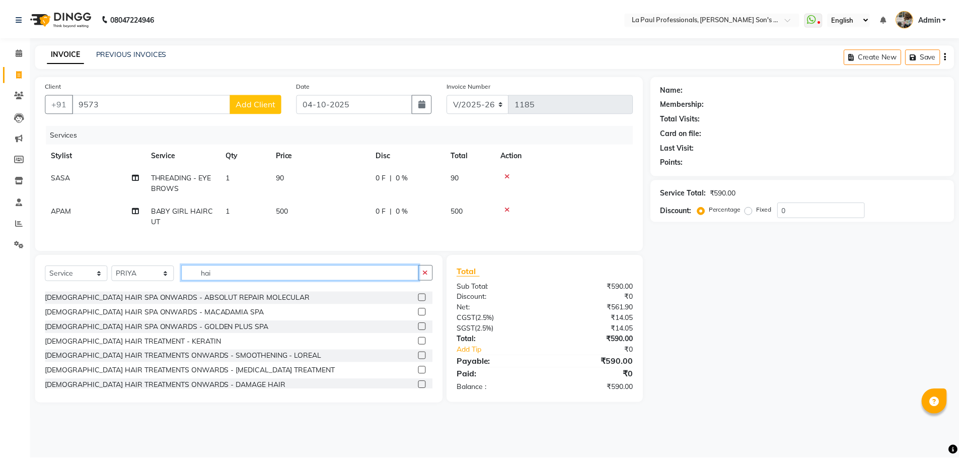
scroll to position [252, 0]
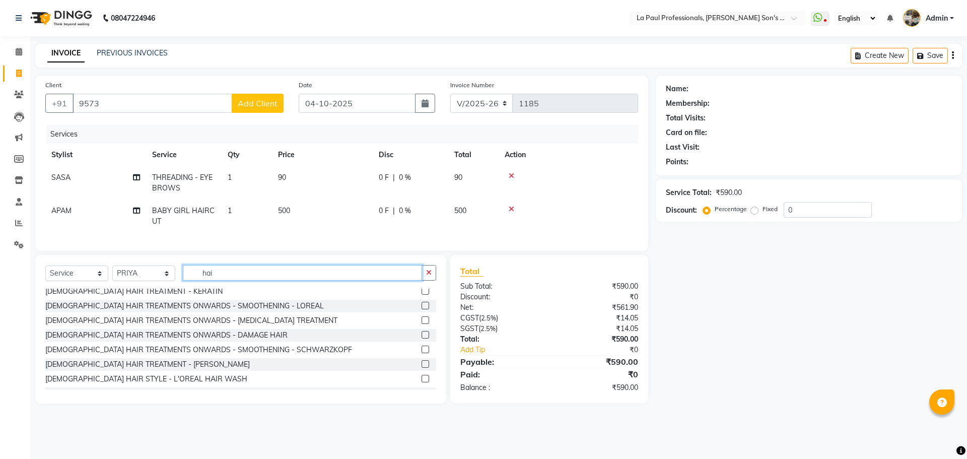
type input "hai"
click at [421, 382] on label at bounding box center [425, 379] width 8 height 8
click at [421, 382] on input "checkbox" at bounding box center [424, 379] width 7 height 7
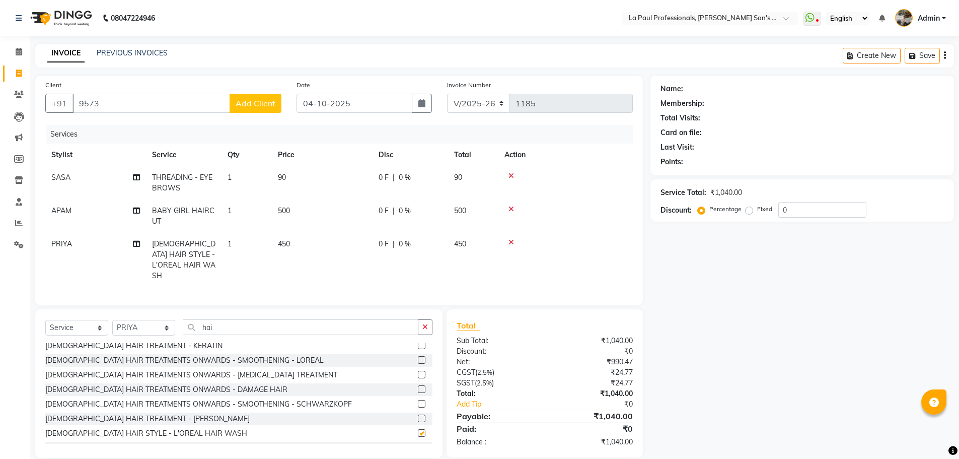
checkbox input "false"
click at [146, 101] on input "9573" at bounding box center [152, 103] width 158 height 19
type input "9573074686"
click at [256, 100] on span "Add Client" at bounding box center [256, 103] width 40 height 10
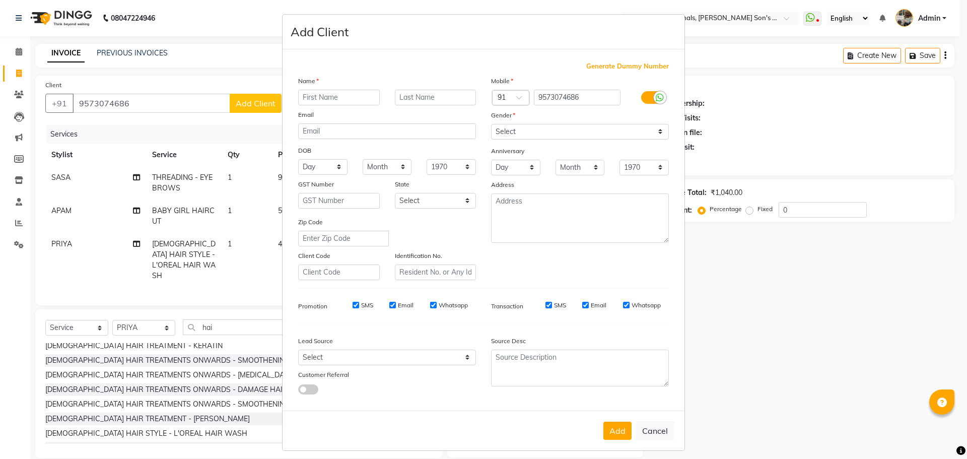
click at [336, 93] on input "text" at bounding box center [339, 98] width 82 height 16
type input "kushboo"
click at [453, 99] on input "text" at bounding box center [436, 98] width 82 height 16
type input "srivastav"
click at [610, 433] on button "Add" at bounding box center [617, 430] width 28 height 18
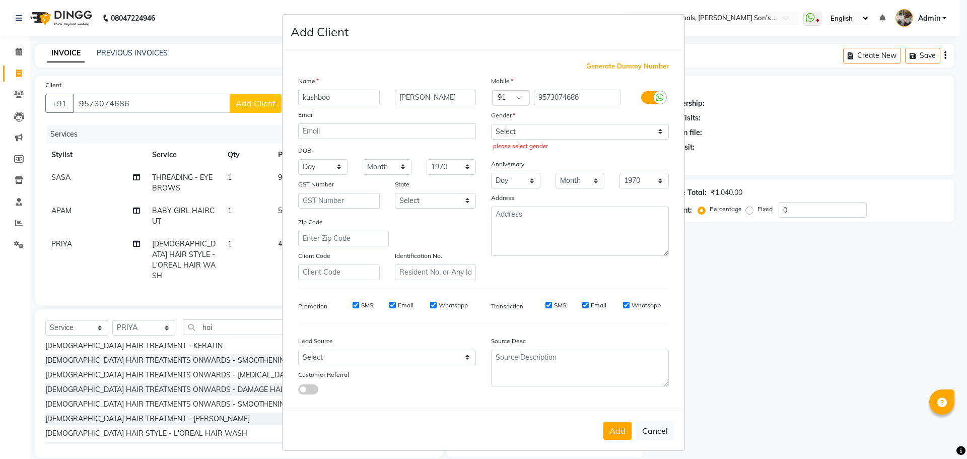
click at [509, 120] on div "Gender" at bounding box center [499, 117] width 32 height 14
click at [509, 132] on select "Select Male Female Other Prefer Not To Say" at bounding box center [580, 132] width 178 height 16
select select "female"
click at [491, 124] on select "Select Male Female Other Prefer Not To Say" at bounding box center [580, 132] width 178 height 16
click at [614, 431] on button "Add" at bounding box center [617, 430] width 28 height 18
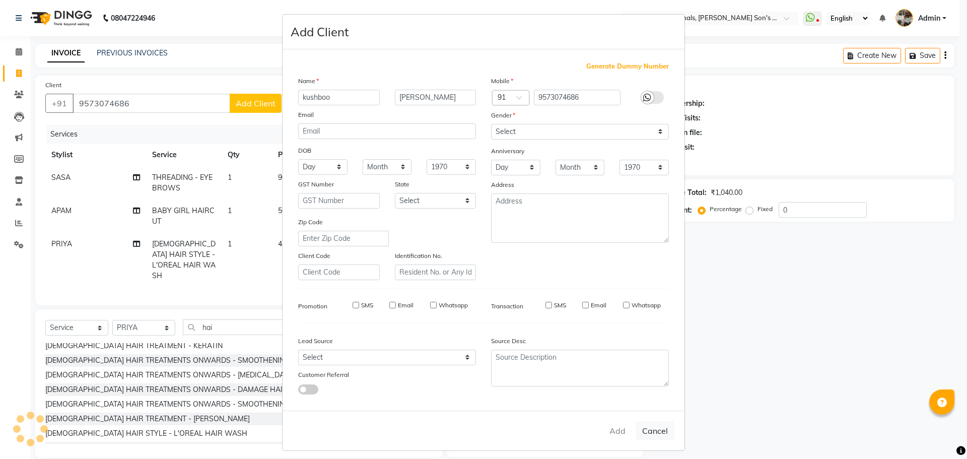
select select
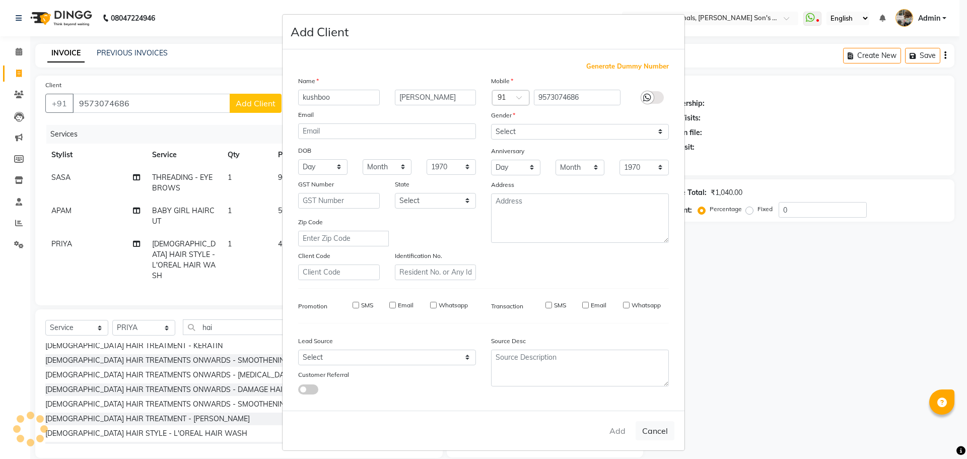
select select
checkbox input "false"
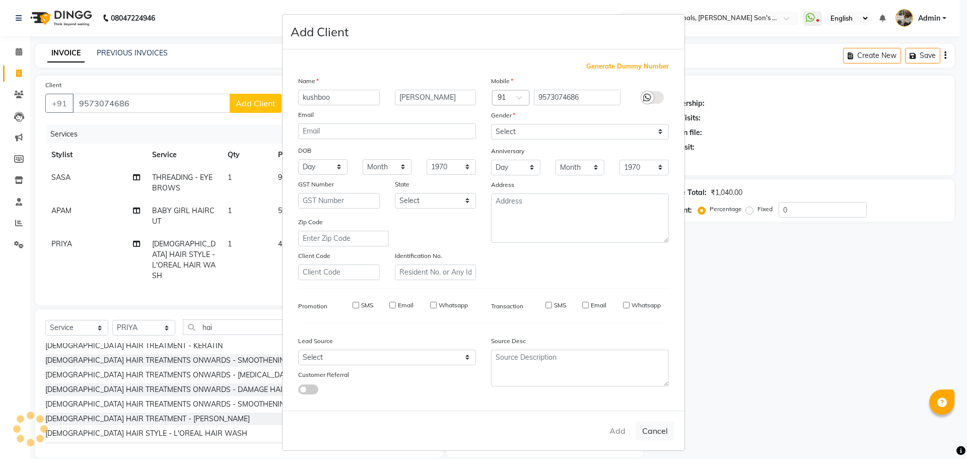
checkbox input "false"
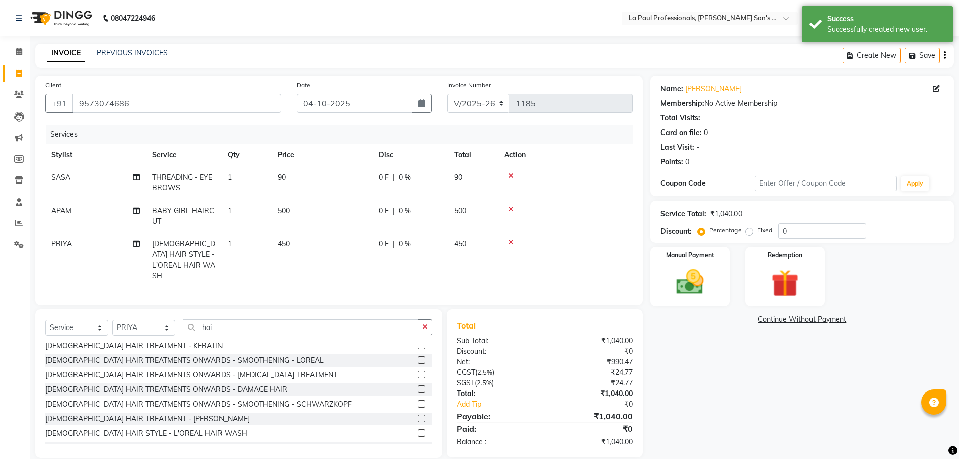
scroll to position [11, 0]
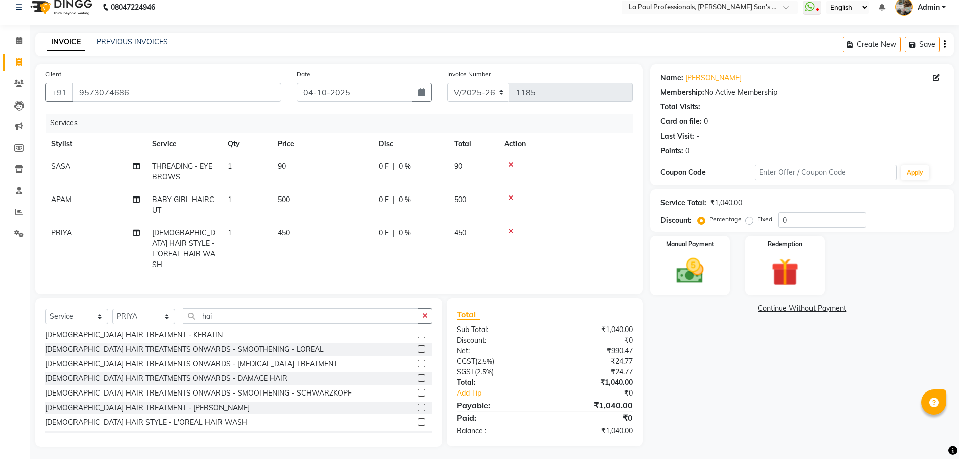
click at [293, 229] on td "450" at bounding box center [322, 249] width 101 height 54
select select "46926"
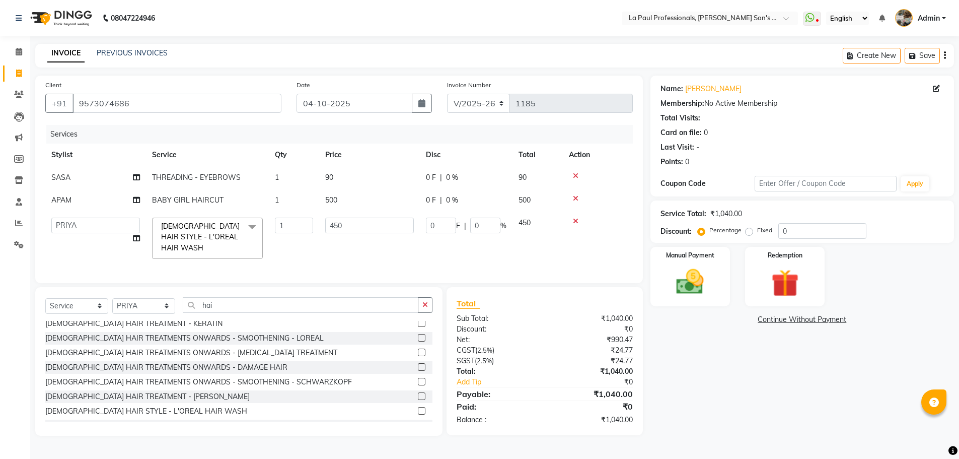
scroll to position [0, 0]
click at [355, 227] on input "450" at bounding box center [369, 226] width 89 height 16
type input "4"
type input "350"
drag, startPoint x: 541, startPoint y: 236, endPoint x: 549, endPoint y: 242, distance: 10.5
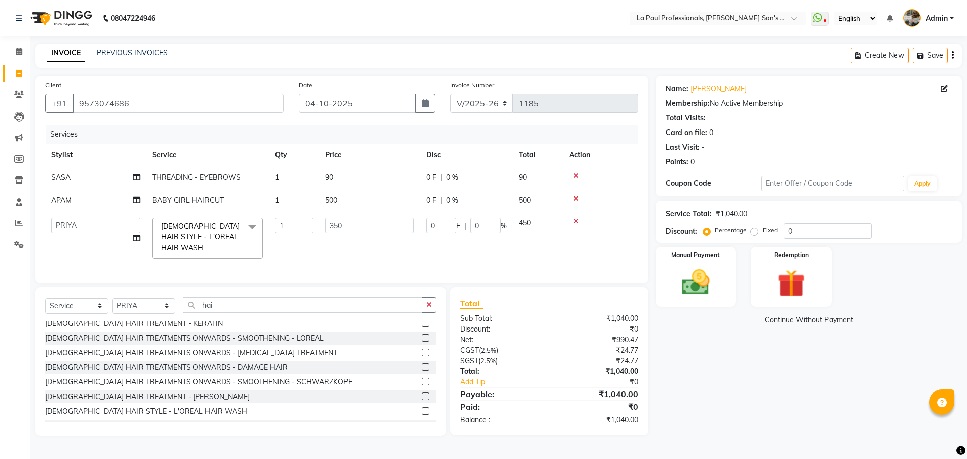
click at [542, 236] on tr "APAM IVA GAGAN PRIYA ROSHAN SANJU SASA SONU FEMALE HAIR STYLE - L'OREAL HAIR WA…" at bounding box center [341, 238] width 593 height 53
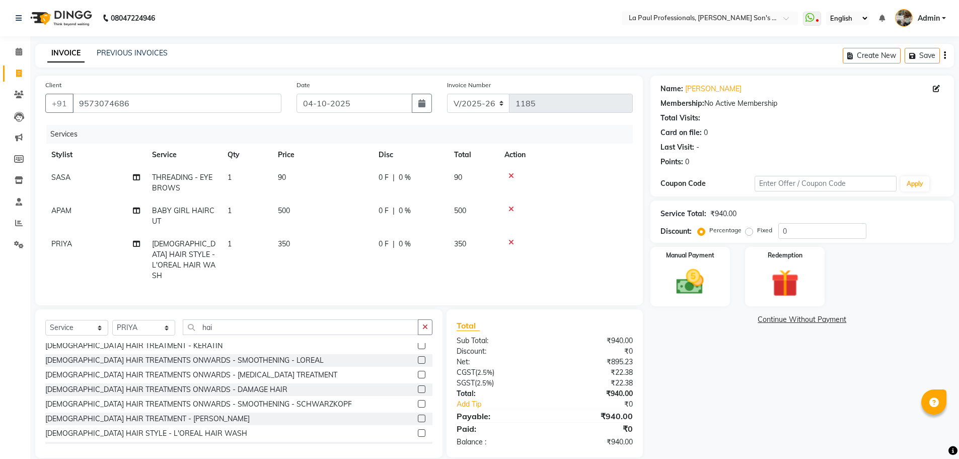
scroll to position [11, 0]
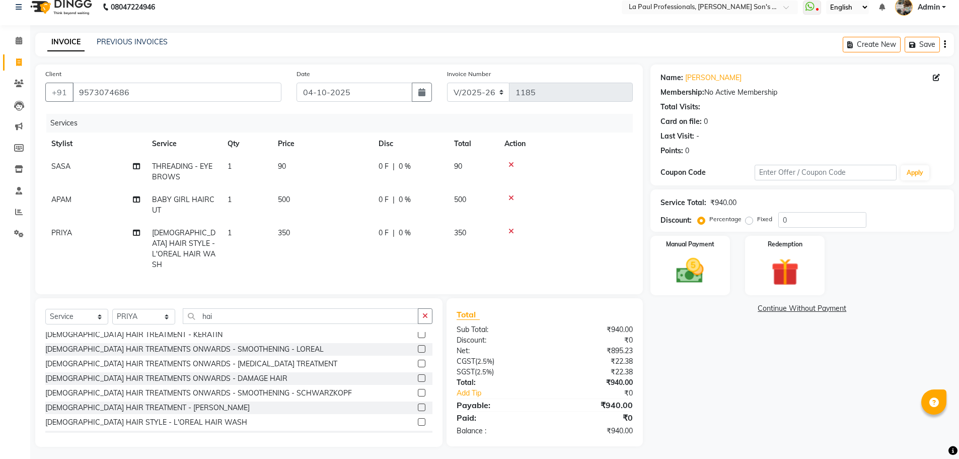
click at [321, 118] on div "Services" at bounding box center [343, 123] width 594 height 19
click at [693, 275] on img at bounding box center [690, 270] width 46 height 33
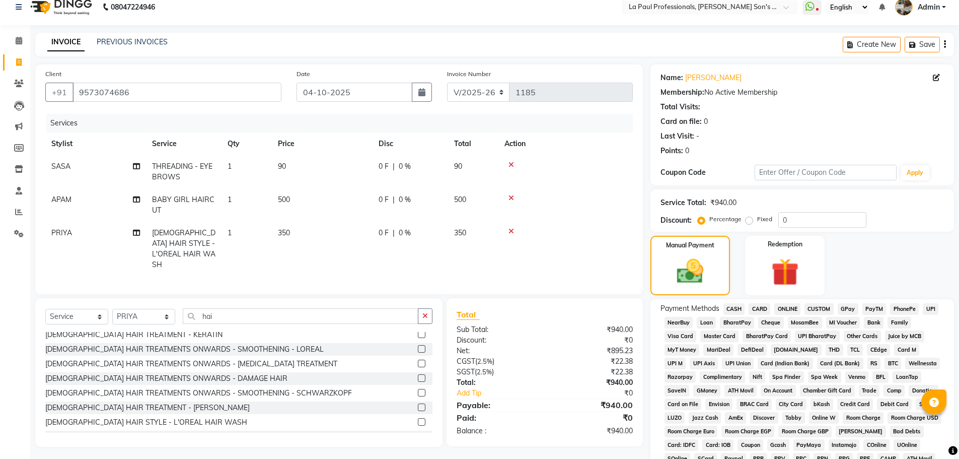
click at [764, 308] on span "CARD" at bounding box center [760, 309] width 22 height 12
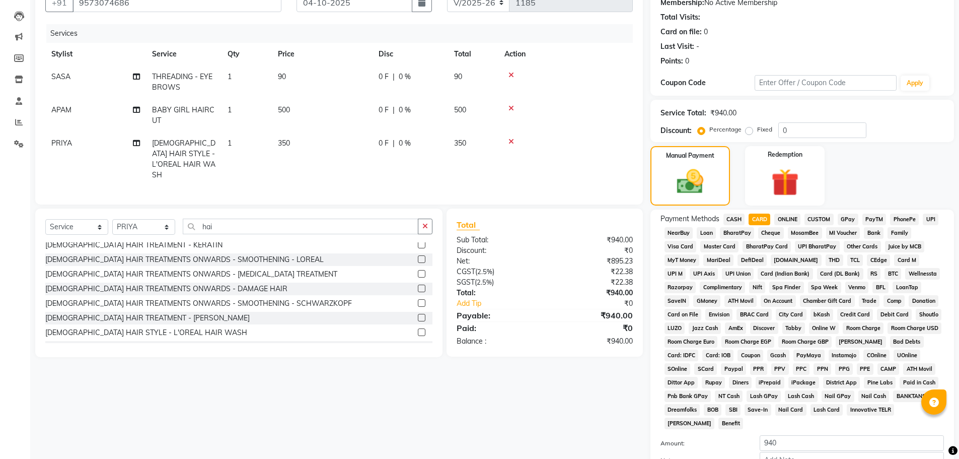
scroll to position [204, 0]
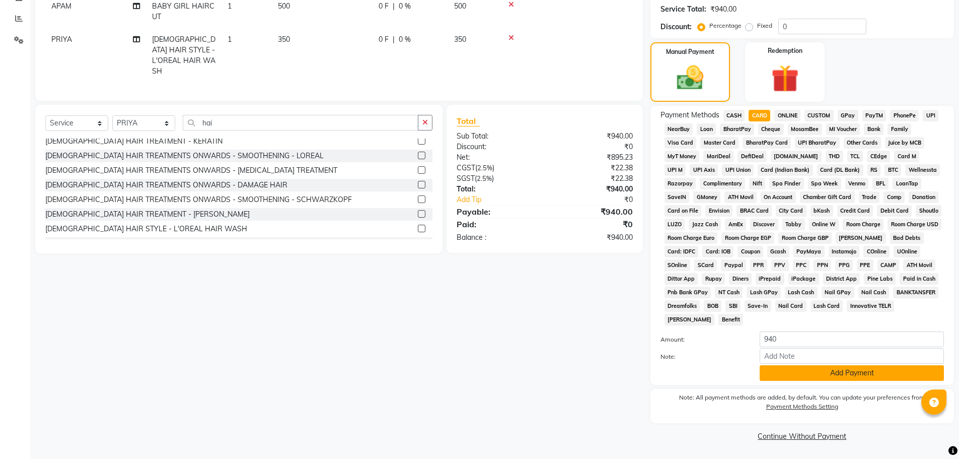
click at [865, 371] on button "Add Payment" at bounding box center [852, 373] width 184 height 16
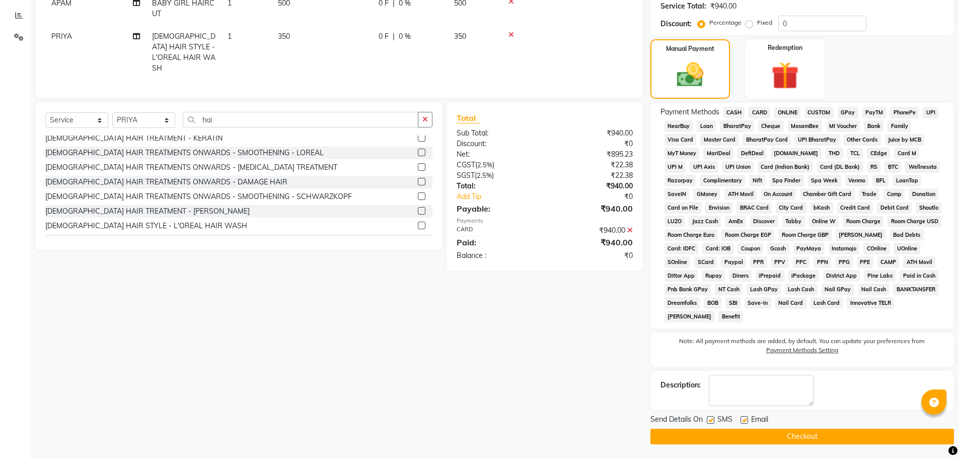
scroll to position [208, 0]
click at [812, 439] on button "Checkout" at bounding box center [803, 436] width 304 height 16
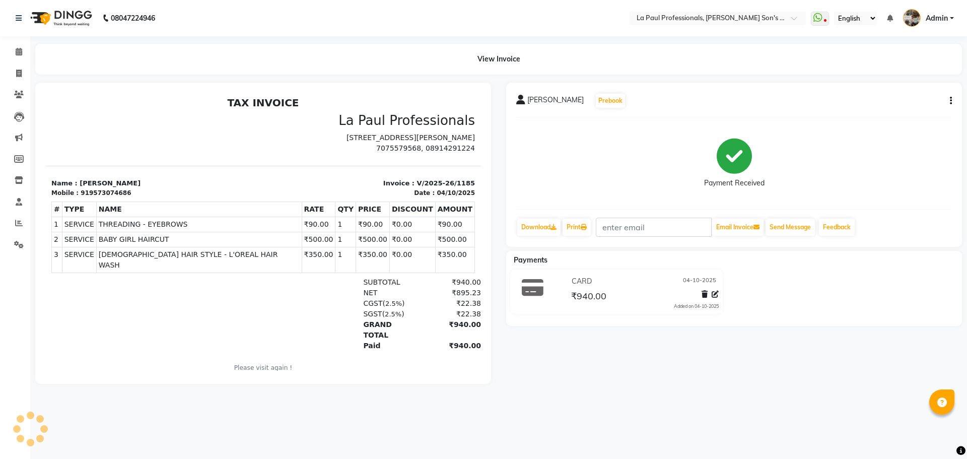
click at [959, 196] on div "kushboo srivastav Prebook Payment Received Download Print Email Invoice Send Me…" at bounding box center [734, 165] width 456 height 164
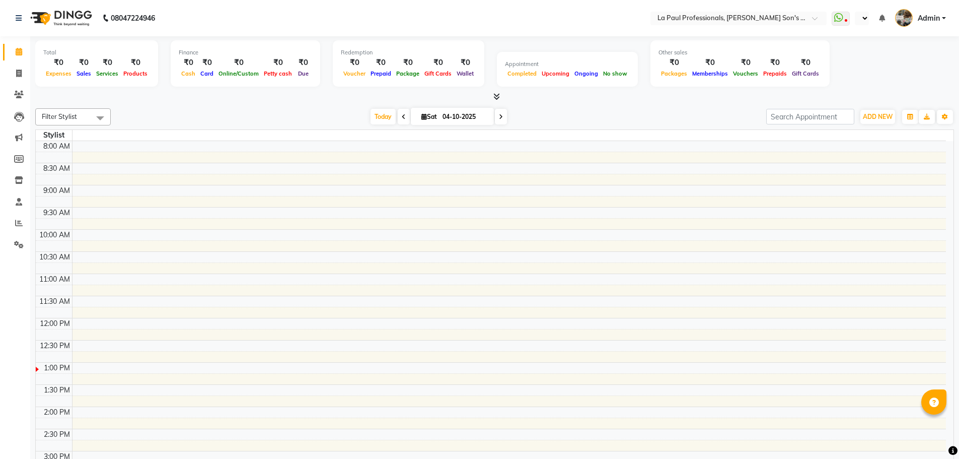
select select "en"
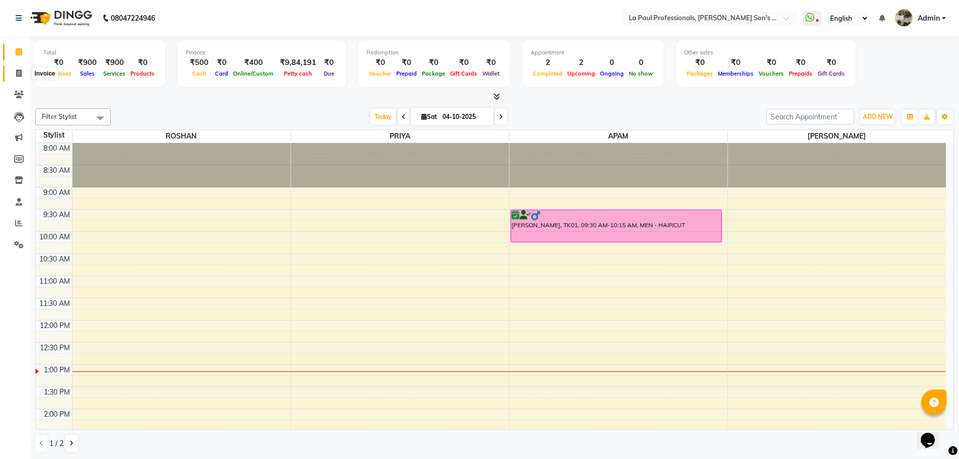
click at [18, 72] on icon at bounding box center [19, 73] width 6 height 8
select select "service"
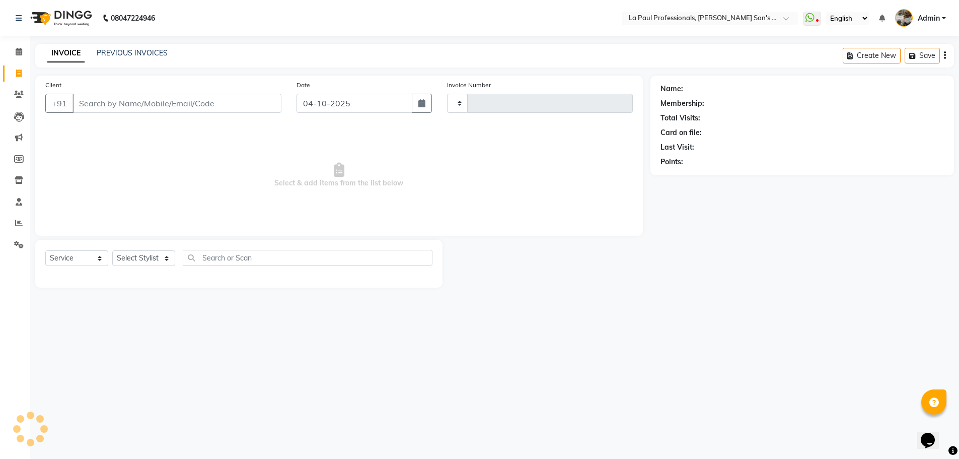
type input "1185"
select select "6271"
click at [149, 258] on select "Select Stylist APAM [PERSON_NAME] PRIYA [PERSON_NAME] SASA [PERSON_NAME]" at bounding box center [143, 258] width 63 height 16
select select "46925"
click at [112, 250] on select "Select Stylist APAM [PERSON_NAME] PRIYA [PERSON_NAME] SASA [PERSON_NAME]" at bounding box center [143, 258] width 63 height 16
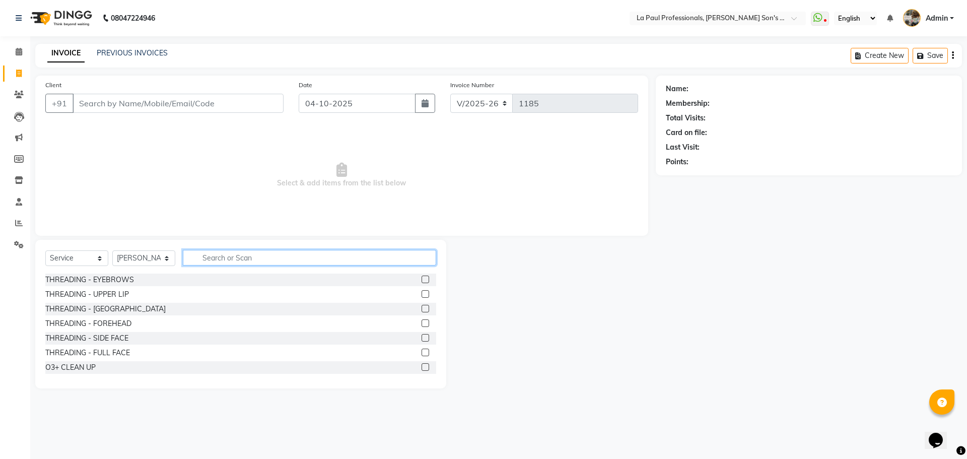
click at [214, 251] on input "text" at bounding box center [309, 258] width 253 height 16
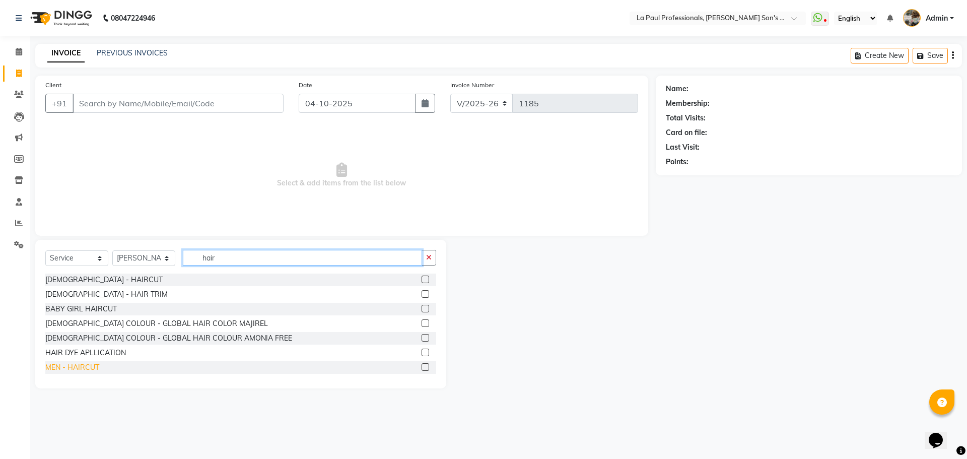
type input "hair"
click at [58, 370] on div "MEN - HAIRCUT" at bounding box center [72, 367] width 54 height 11
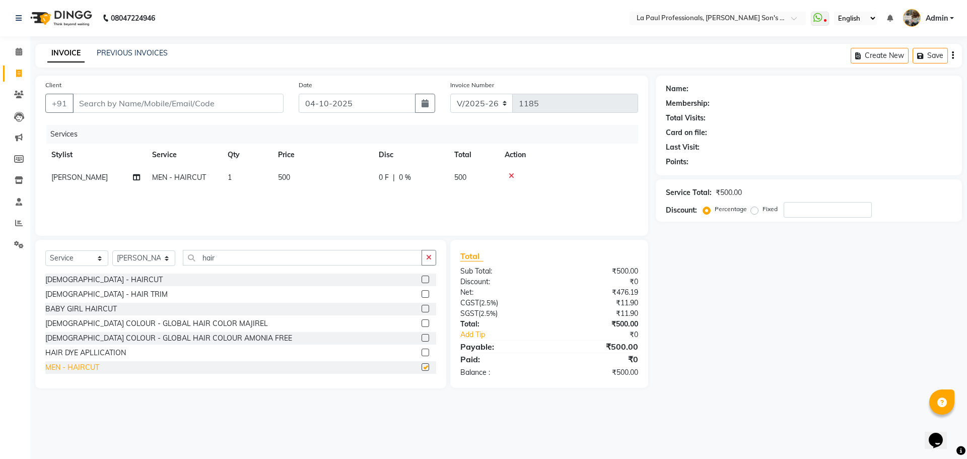
checkbox input "false"
click at [194, 108] on input "Client" at bounding box center [178, 103] width 211 height 19
click at [128, 101] on input "Client" at bounding box center [178, 103] width 211 height 19
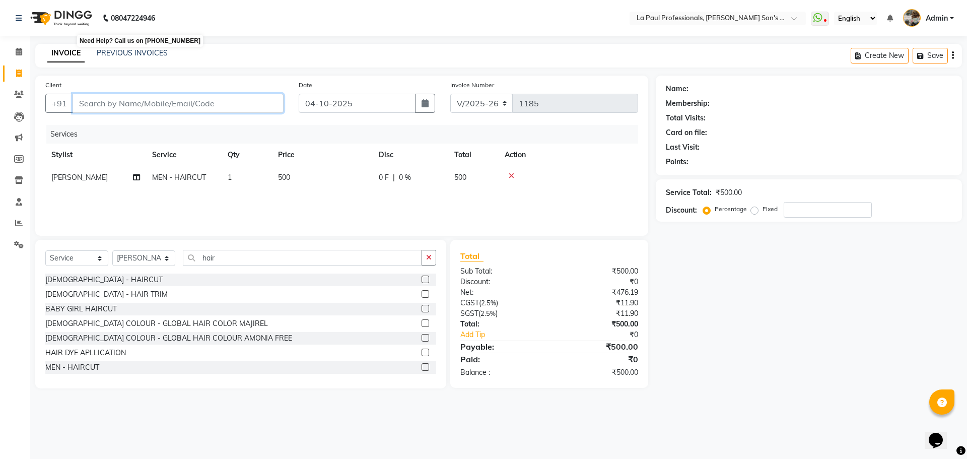
type input "9"
type input "0"
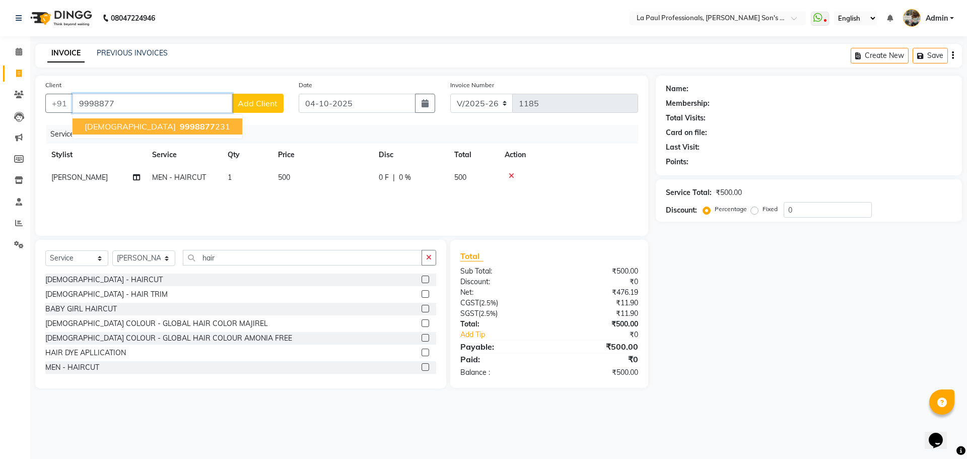
click at [104, 131] on span "[DEMOGRAPHIC_DATA]" at bounding box center [130, 126] width 91 height 10
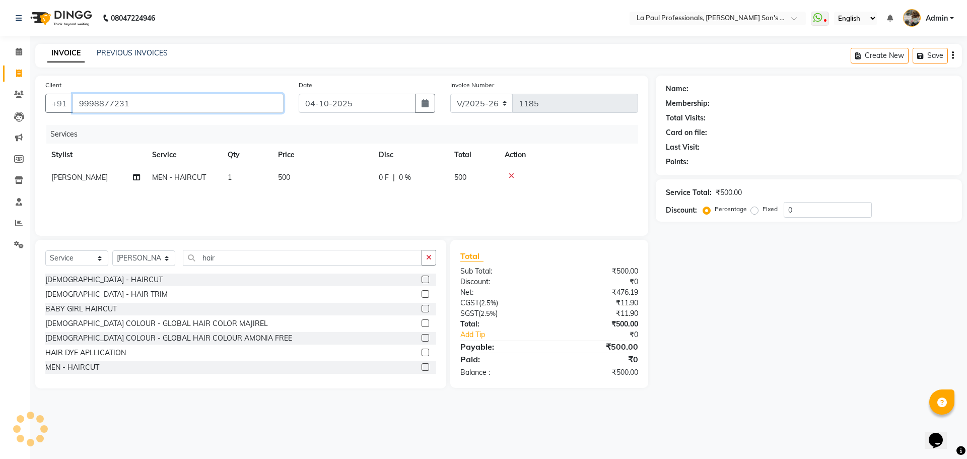
type input "9998877231"
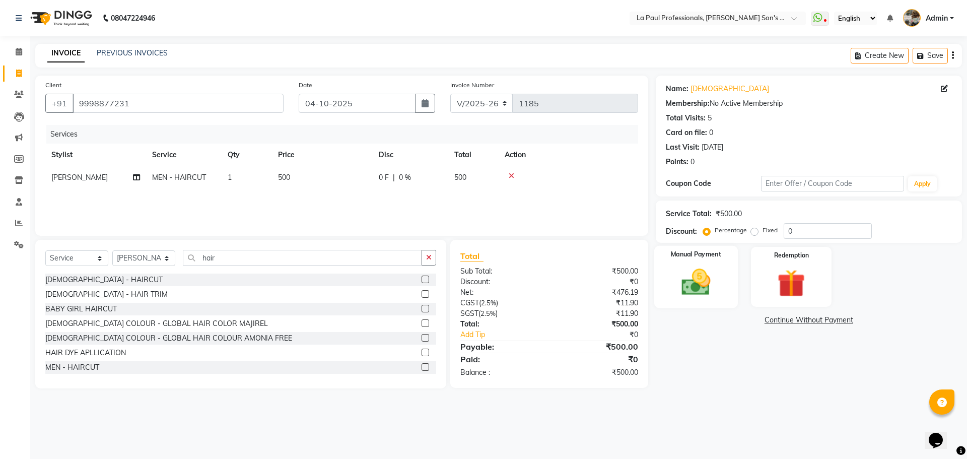
click at [699, 287] on img at bounding box center [695, 281] width 47 height 33
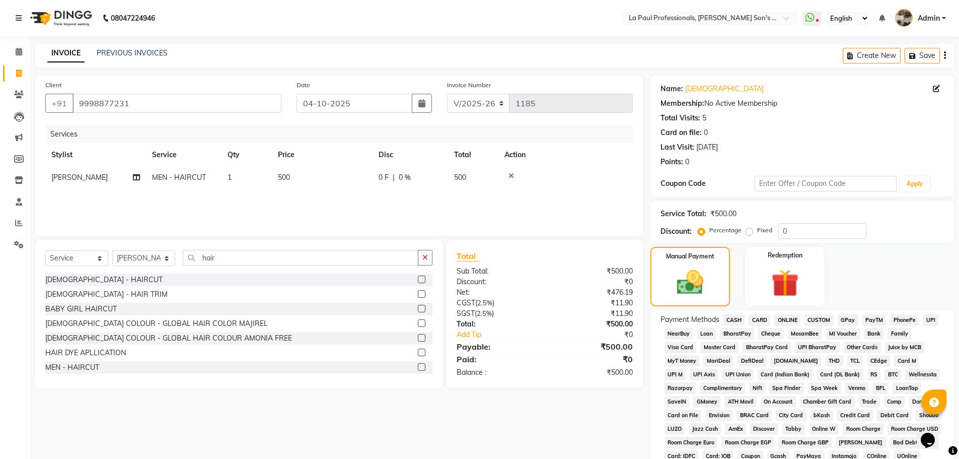
click at [754, 320] on span "CARD" at bounding box center [760, 320] width 22 height 12
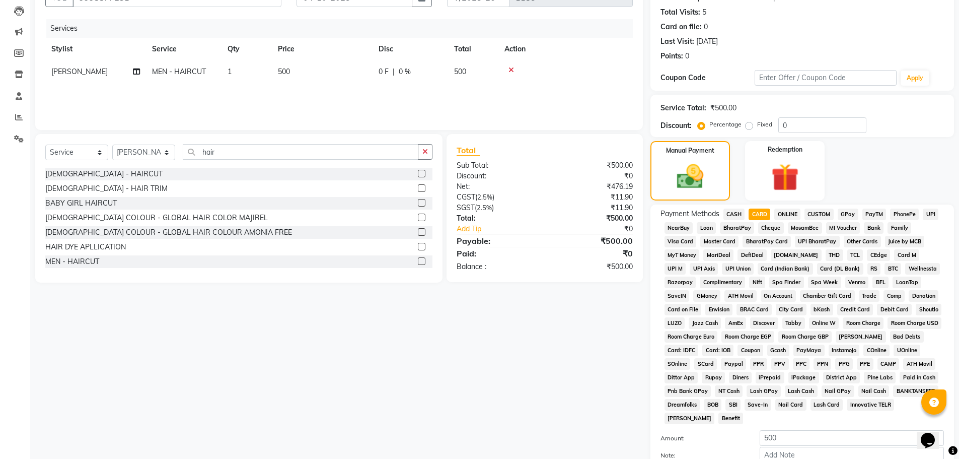
scroll to position [204, 0]
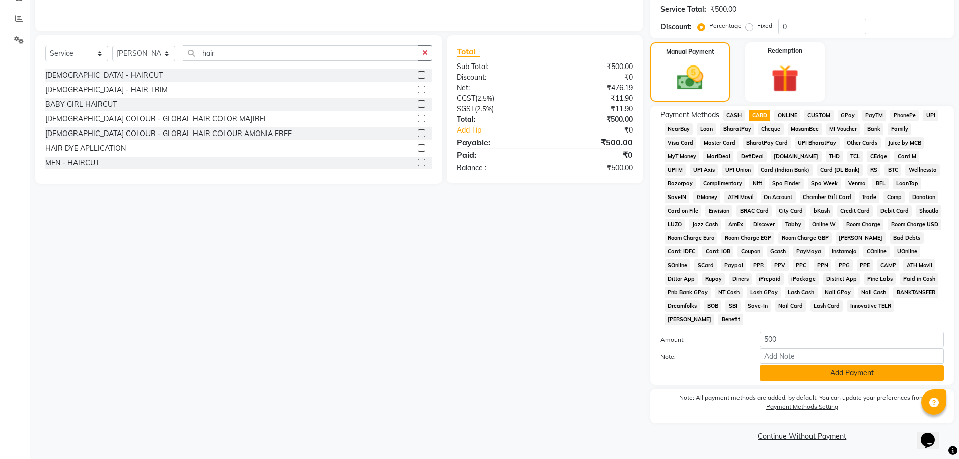
click at [850, 373] on button "Add Payment" at bounding box center [852, 373] width 184 height 16
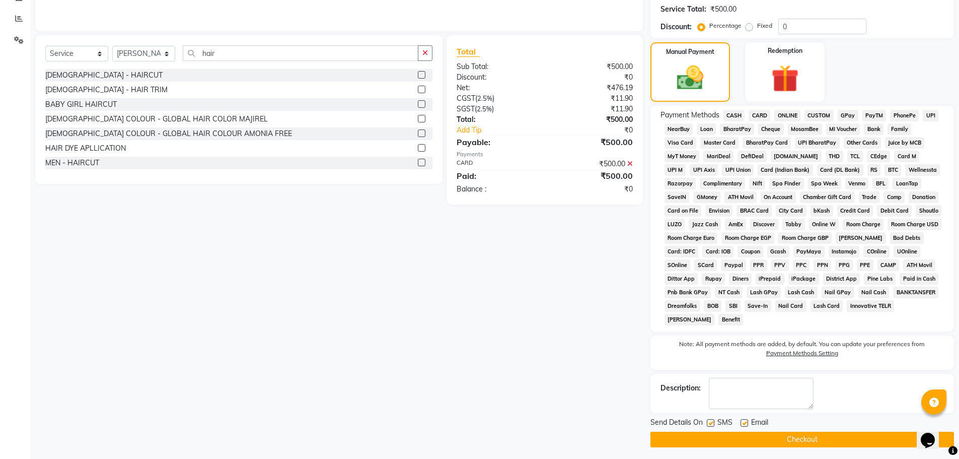
click at [781, 443] on button "Checkout" at bounding box center [803, 440] width 304 height 16
